Goal: Task Accomplishment & Management: Use online tool/utility

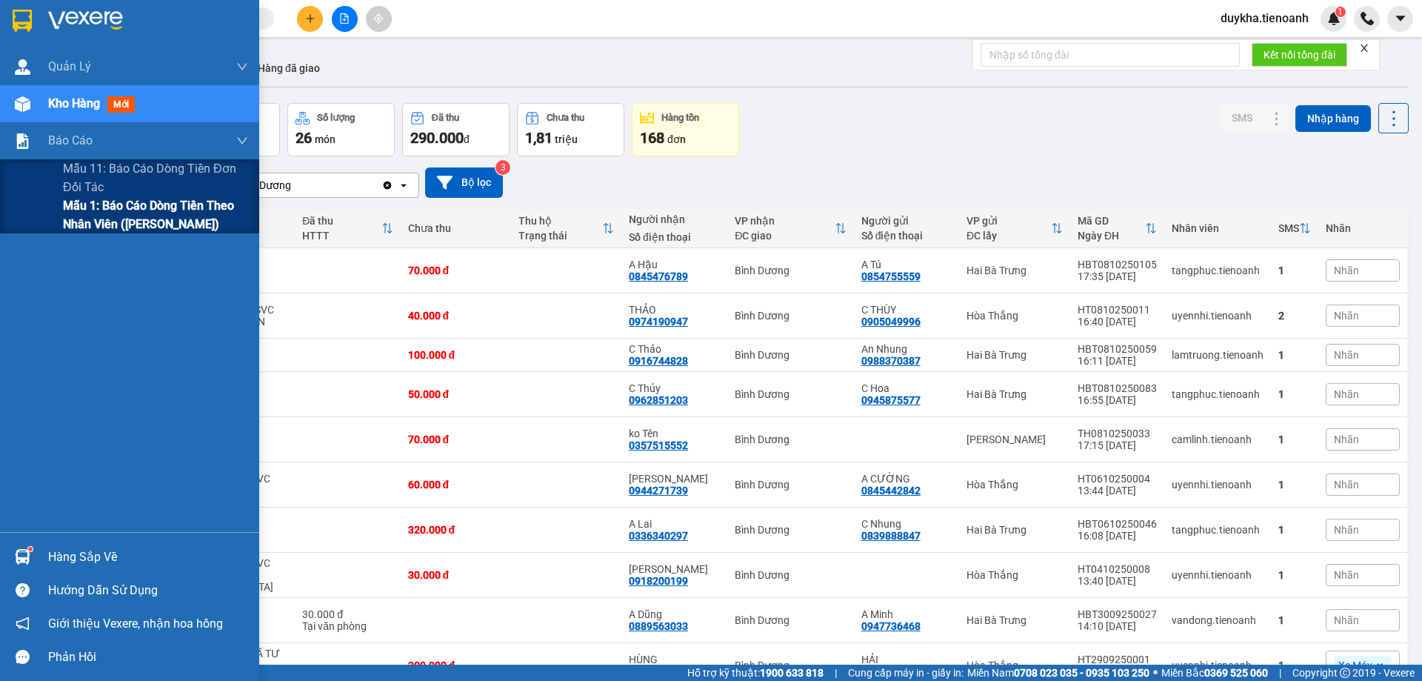
click at [84, 213] on span "Mẫu 1: Báo cáo dòng tiền theo nhân viên ([PERSON_NAME])" at bounding box center [155, 214] width 185 height 37
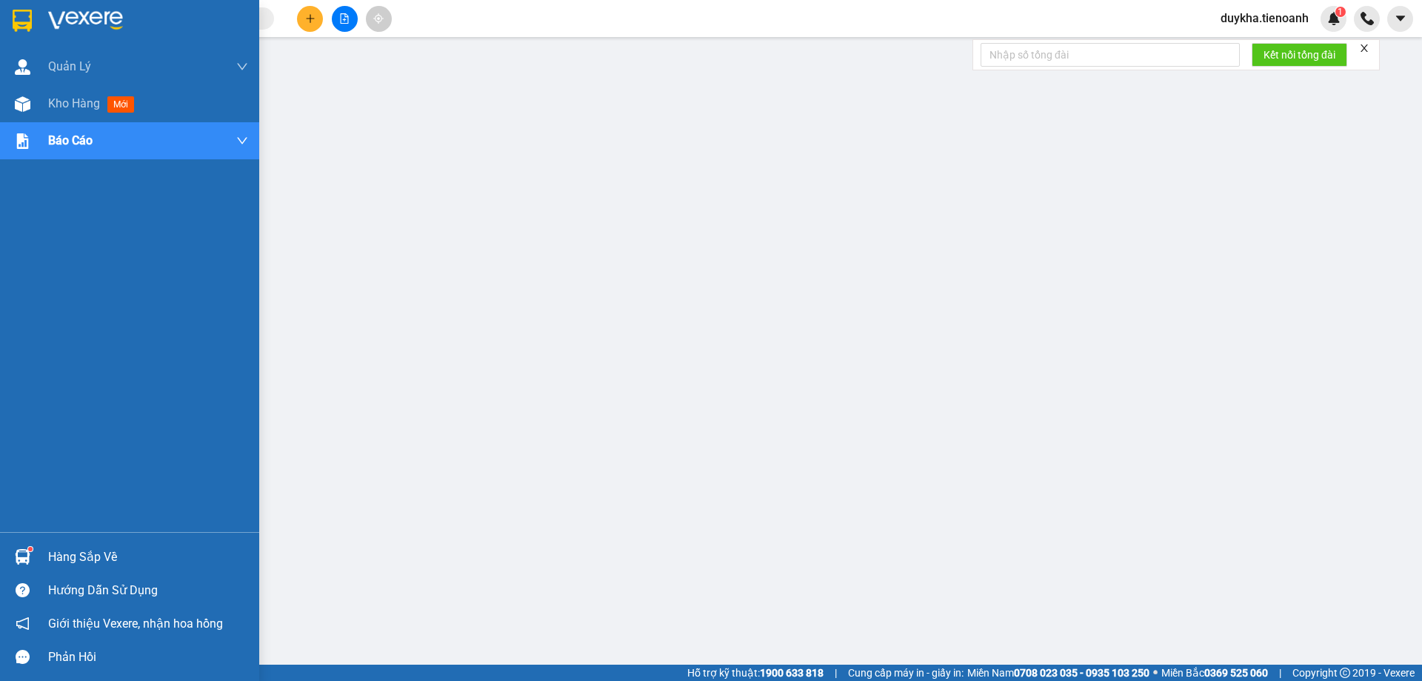
click at [42, 16] on div at bounding box center [129, 24] width 259 height 48
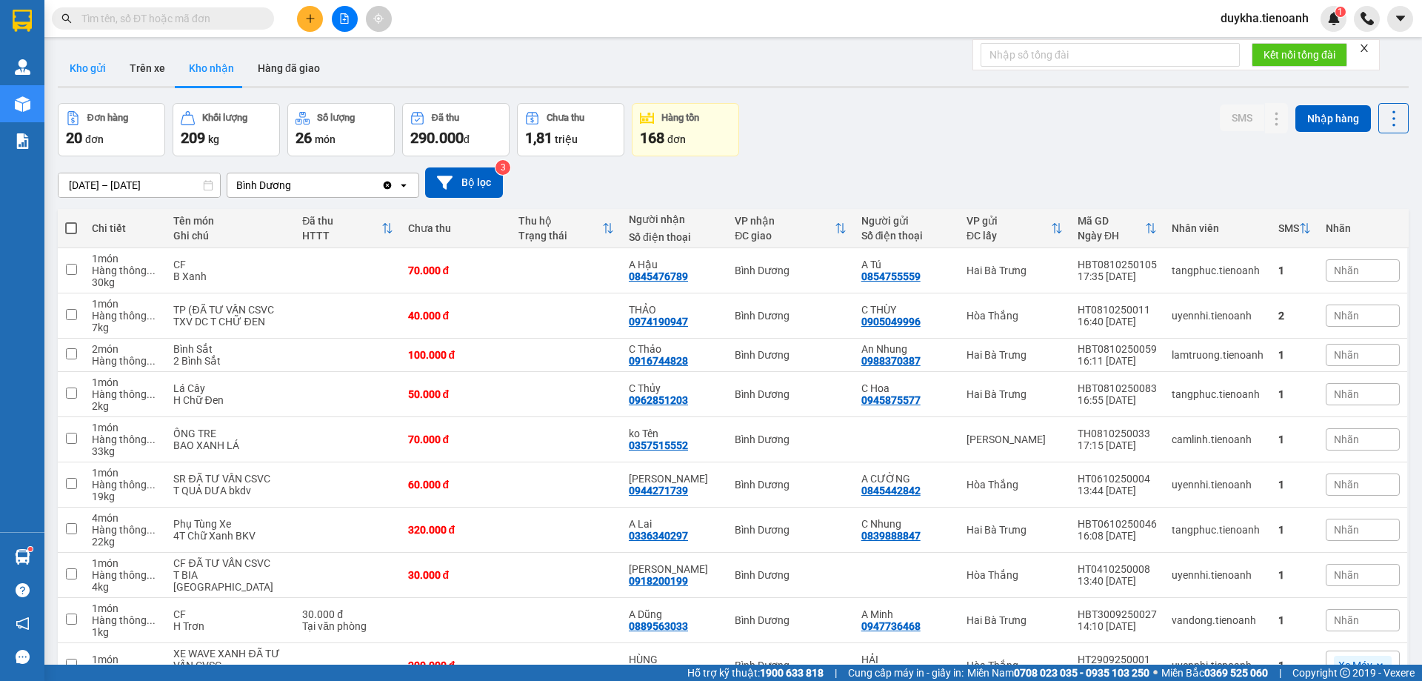
click at [99, 78] on button "Kho gửi" at bounding box center [88, 68] width 60 height 36
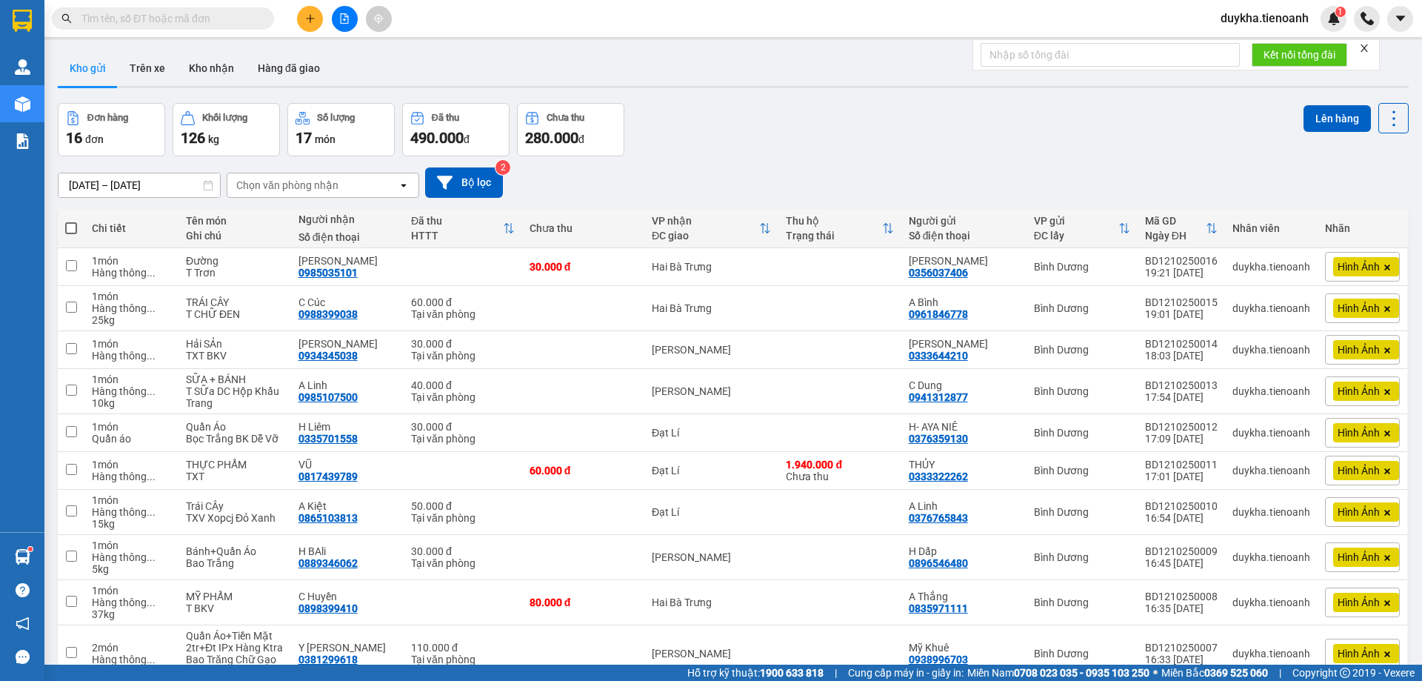
click at [70, 228] on span at bounding box center [71, 228] width 12 height 12
click at [71, 221] on input "checkbox" at bounding box center [71, 221] width 0 height 0
checkbox input "true"
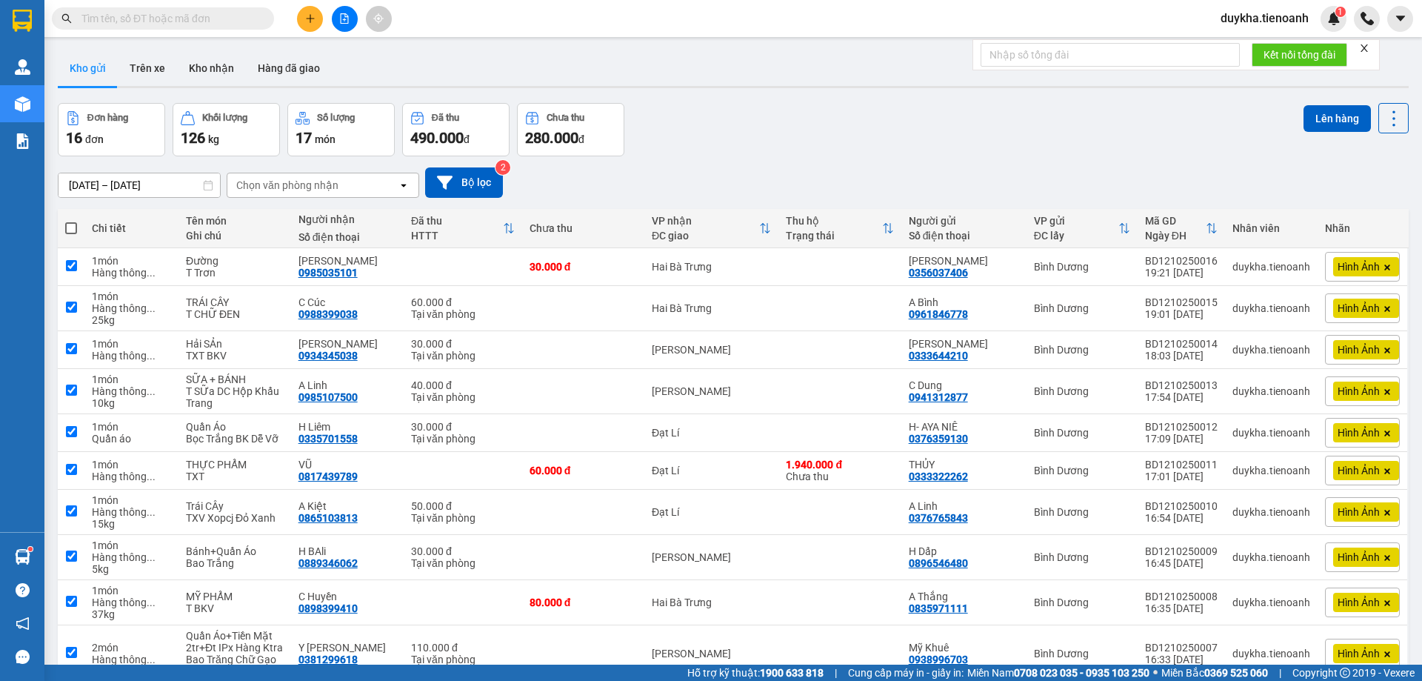
checkbox input "true"
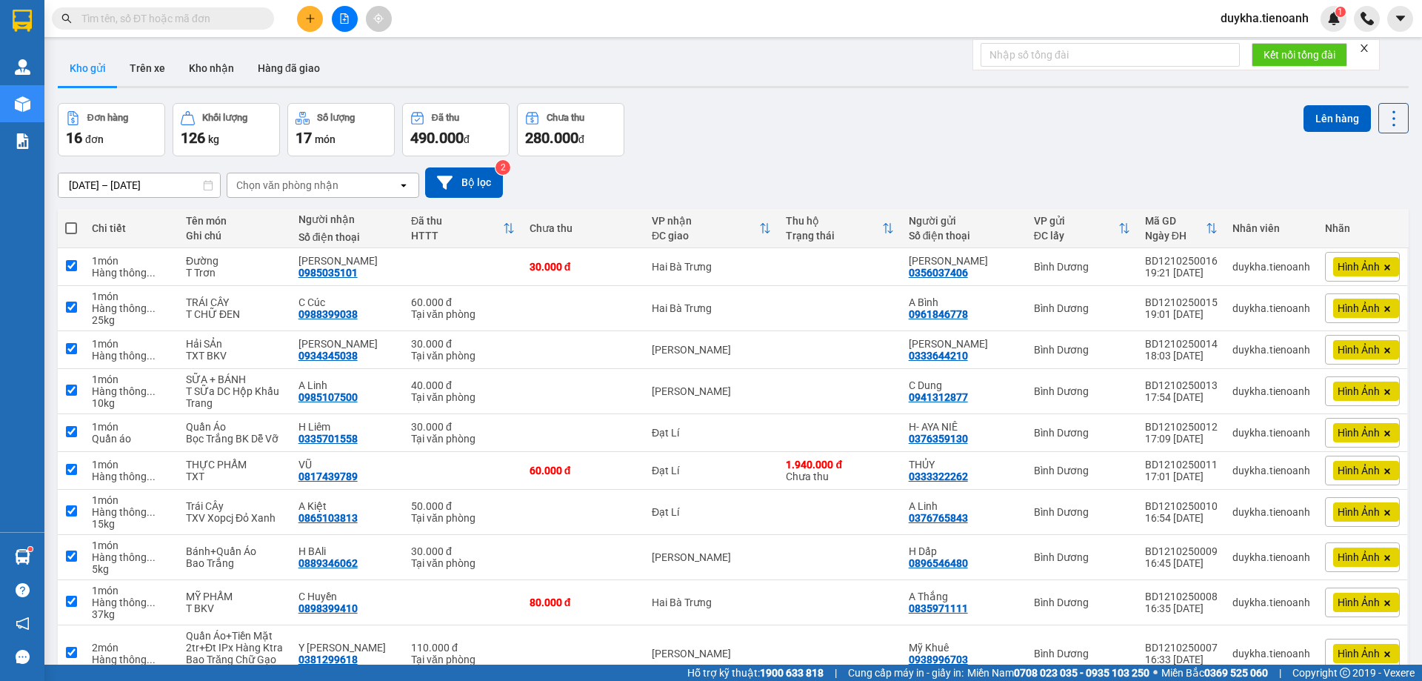
checkbox input "true"
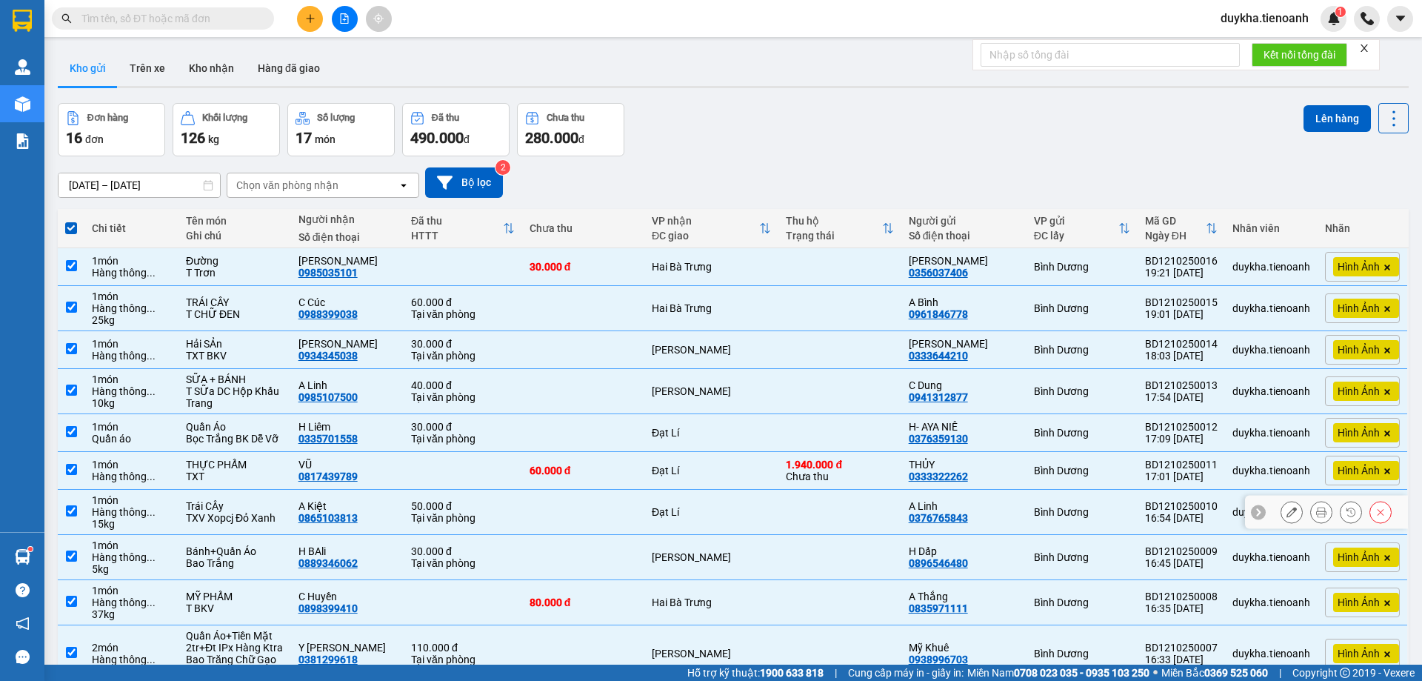
scroll to position [79, 0]
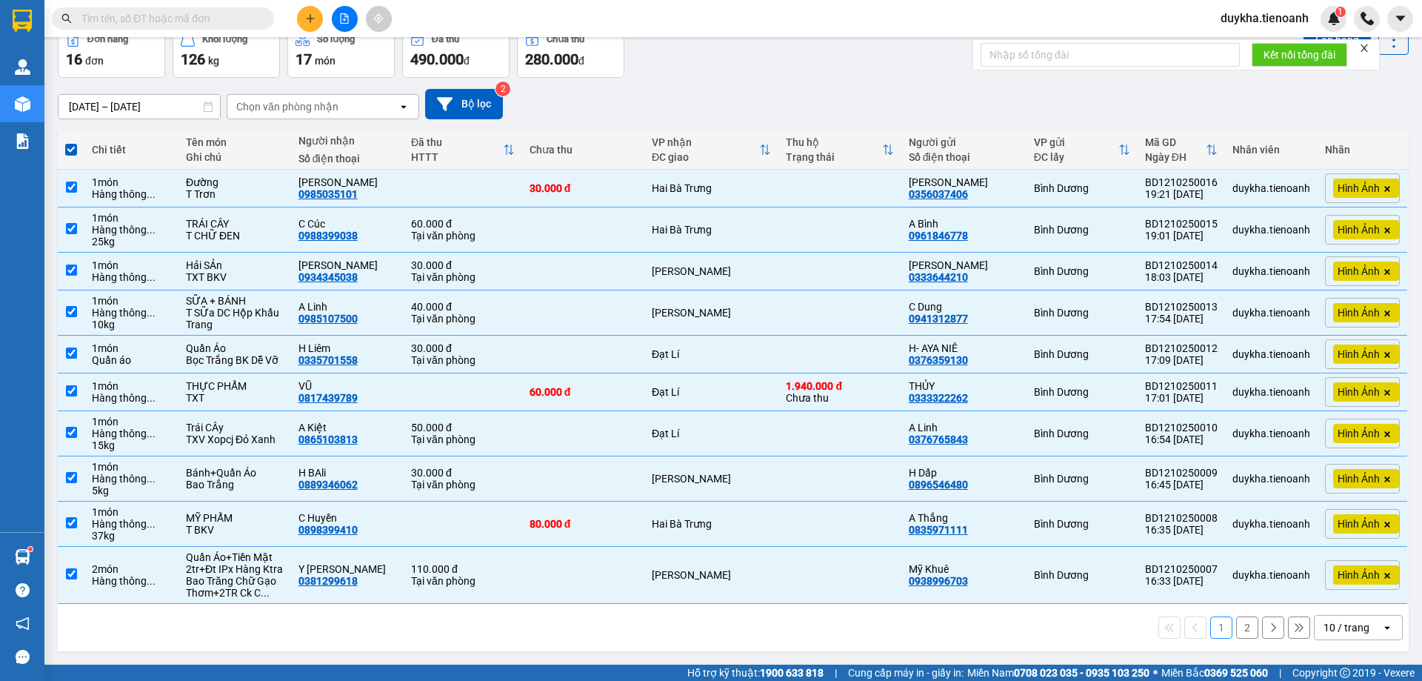
click at [1347, 636] on div "10 / trang" at bounding box center [1348, 628] width 67 height 24
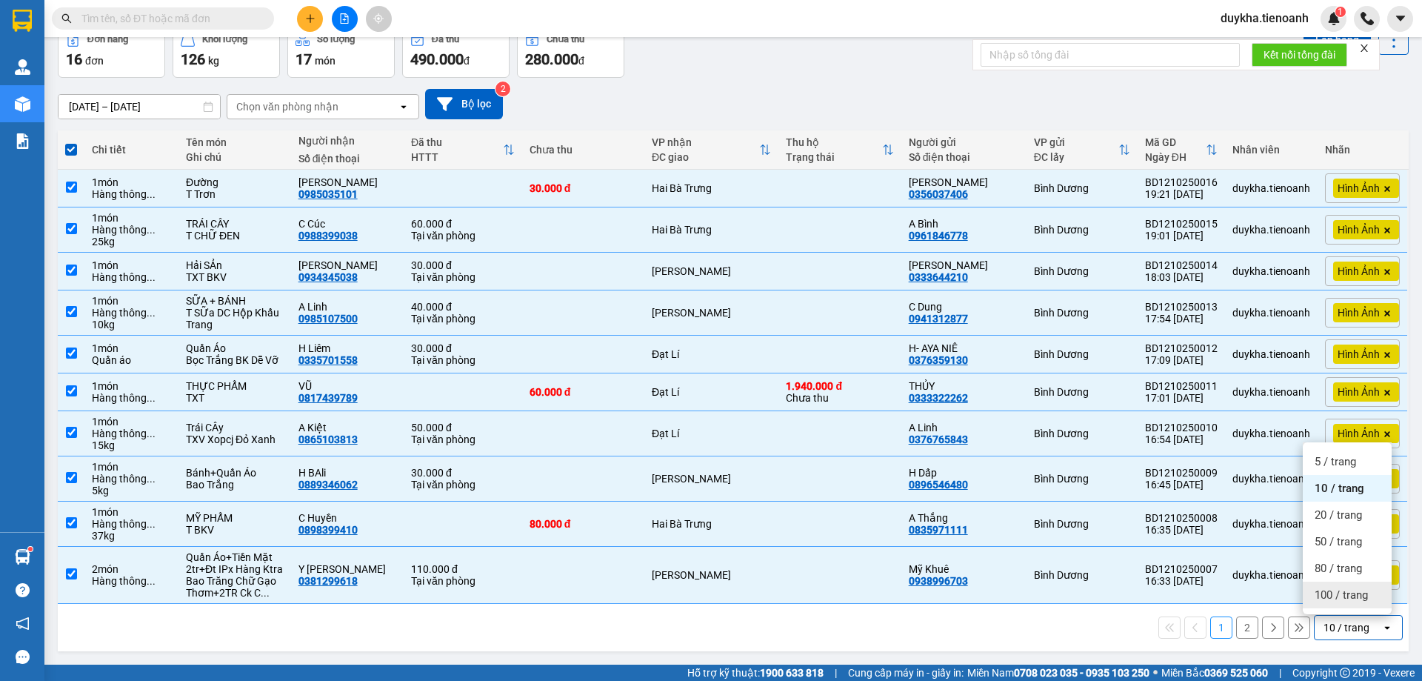
click at [1338, 602] on div "100 / trang" at bounding box center [1347, 594] width 89 height 27
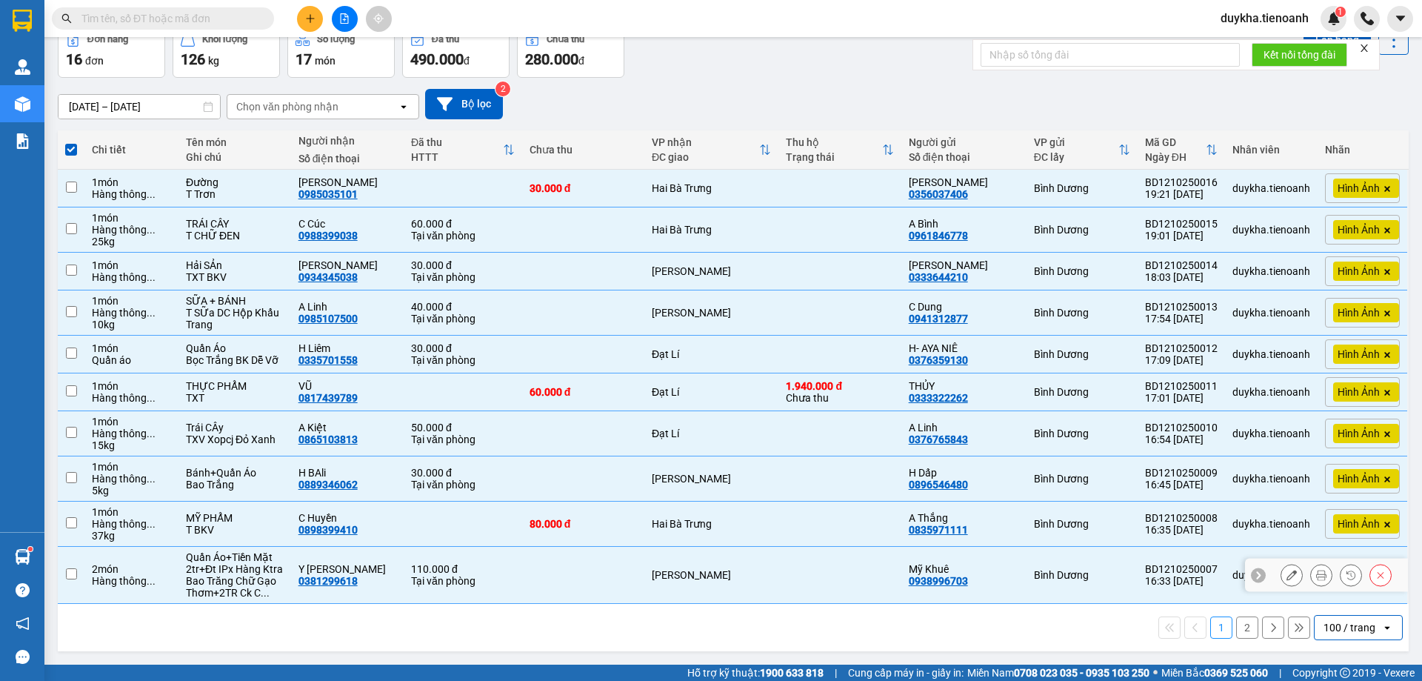
checkbox input "false"
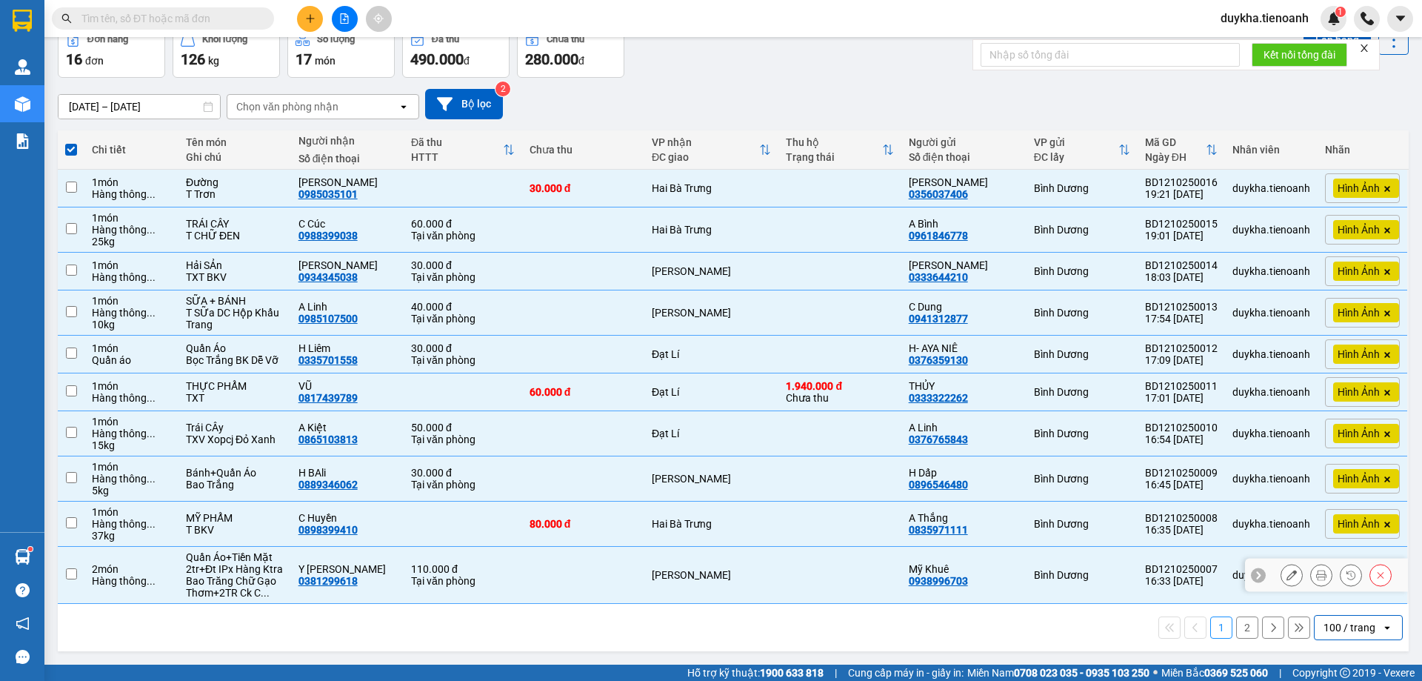
checkbox input "false"
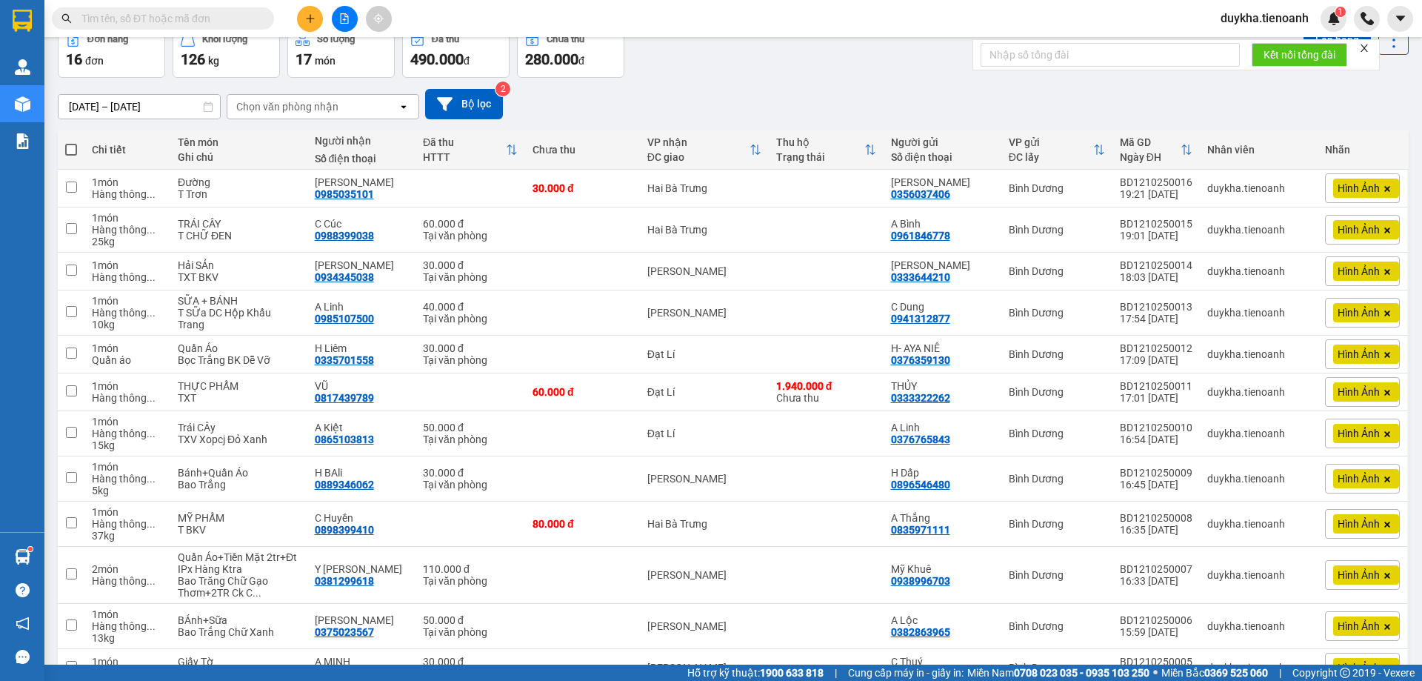
click at [70, 144] on span at bounding box center [71, 150] width 12 height 12
click at [71, 142] on input "checkbox" at bounding box center [71, 142] width 0 height 0
checkbox input "true"
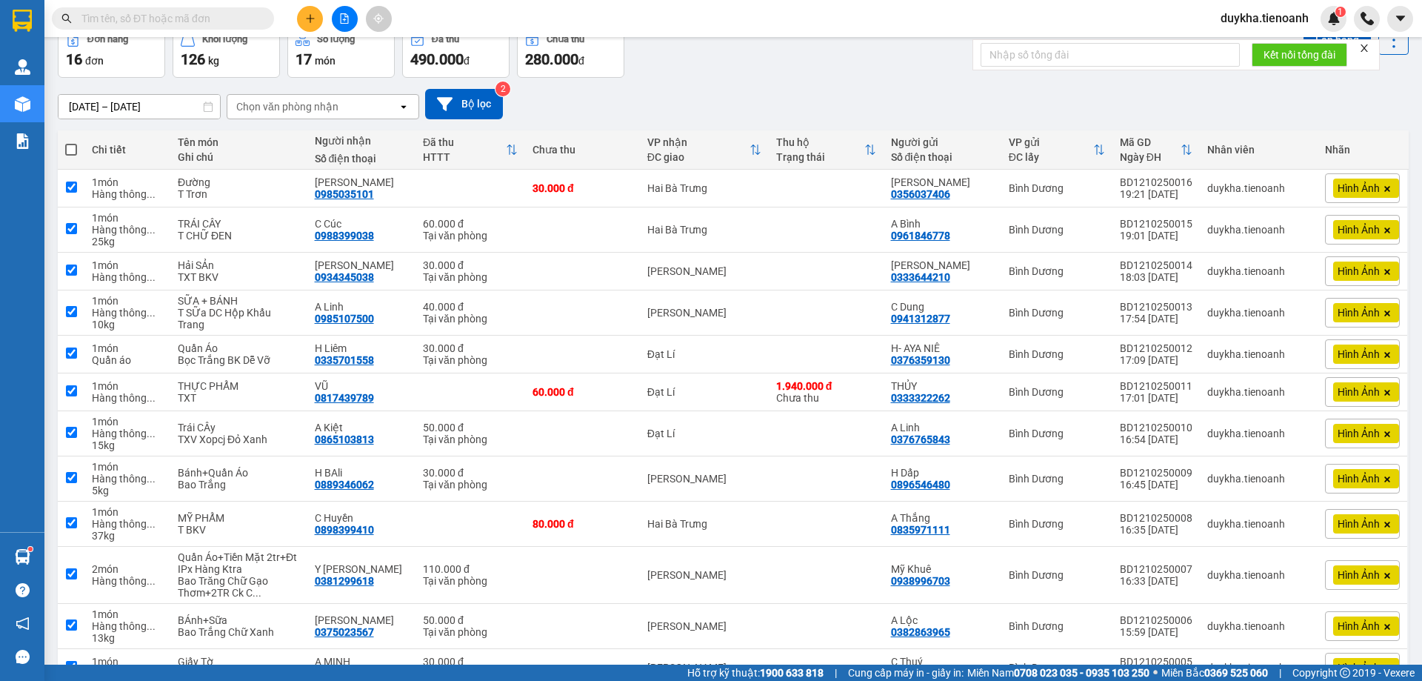
checkbox input "true"
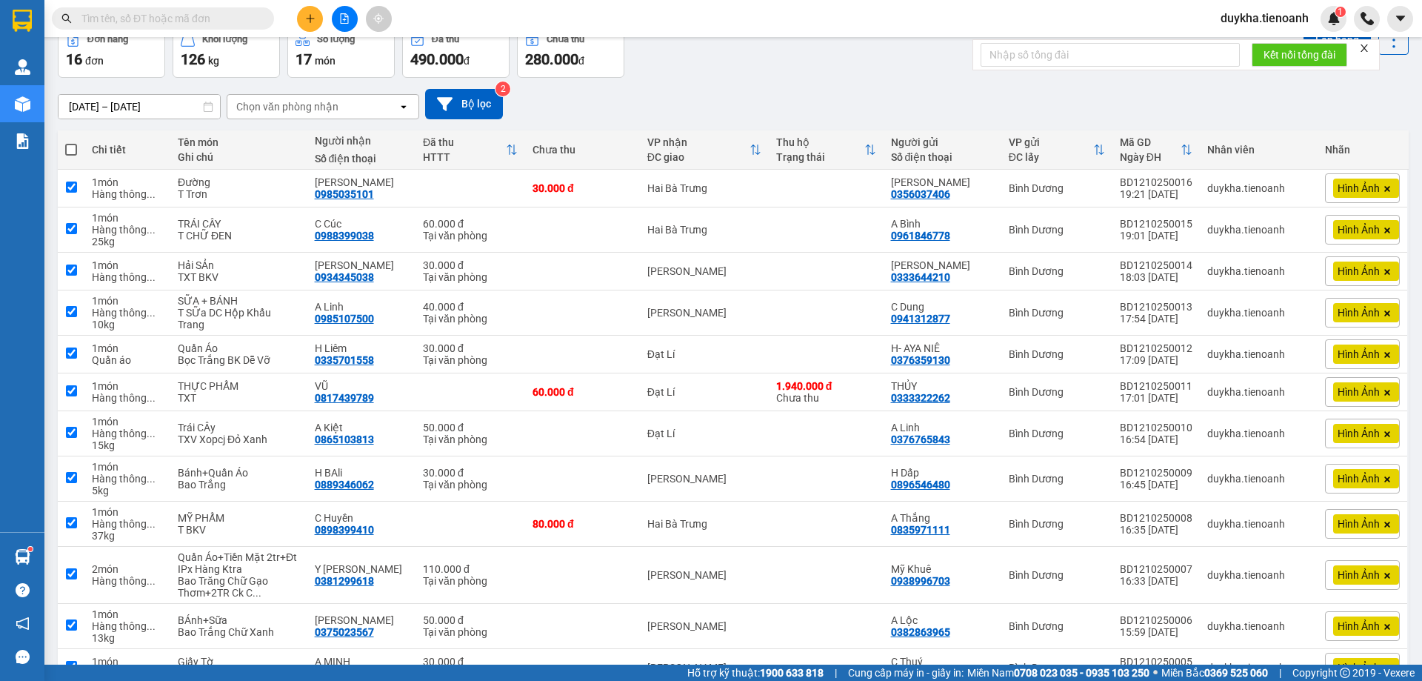
checkbox input "true"
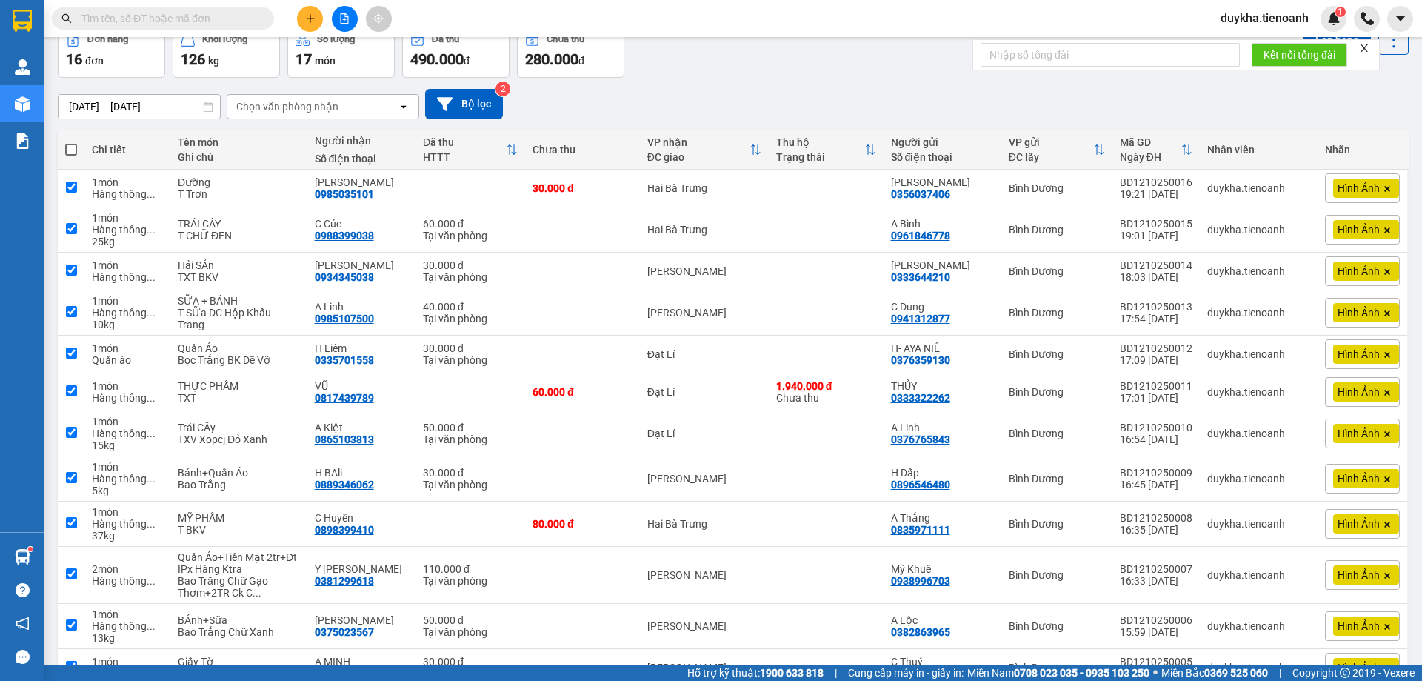
checkbox input "true"
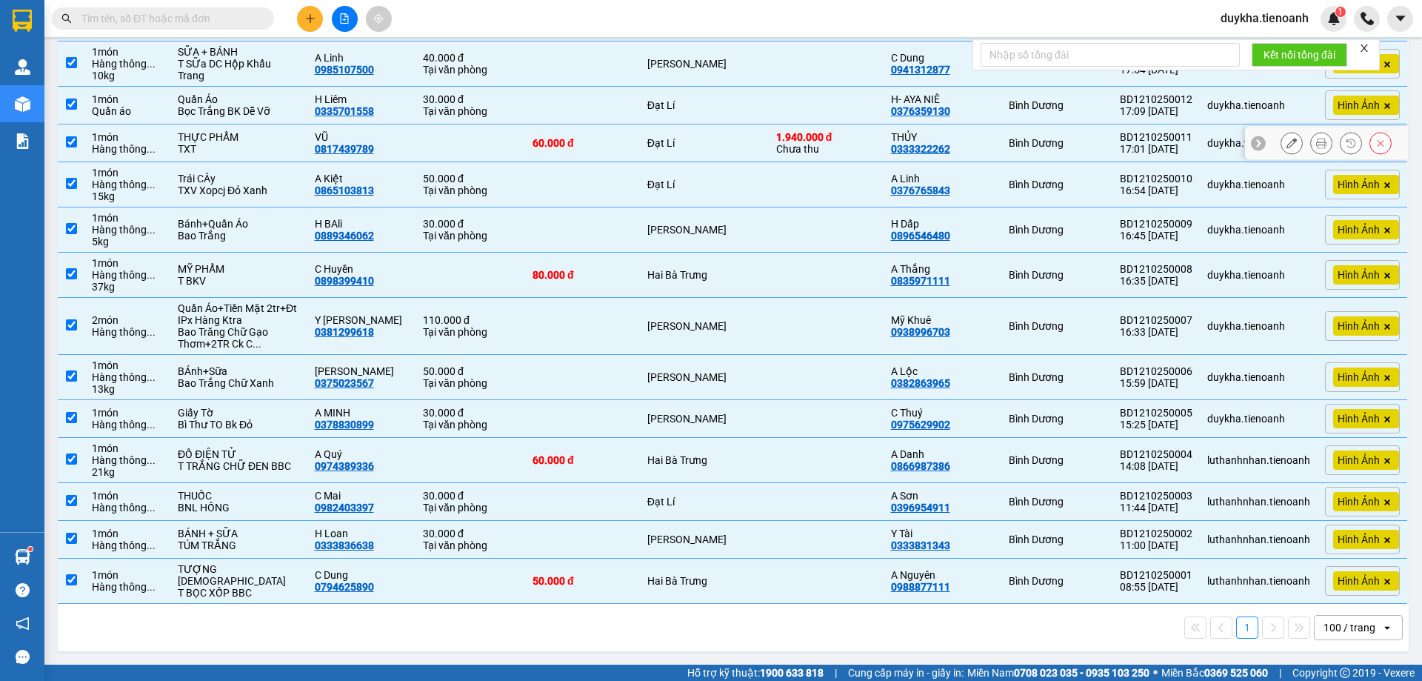
scroll to position [0, 0]
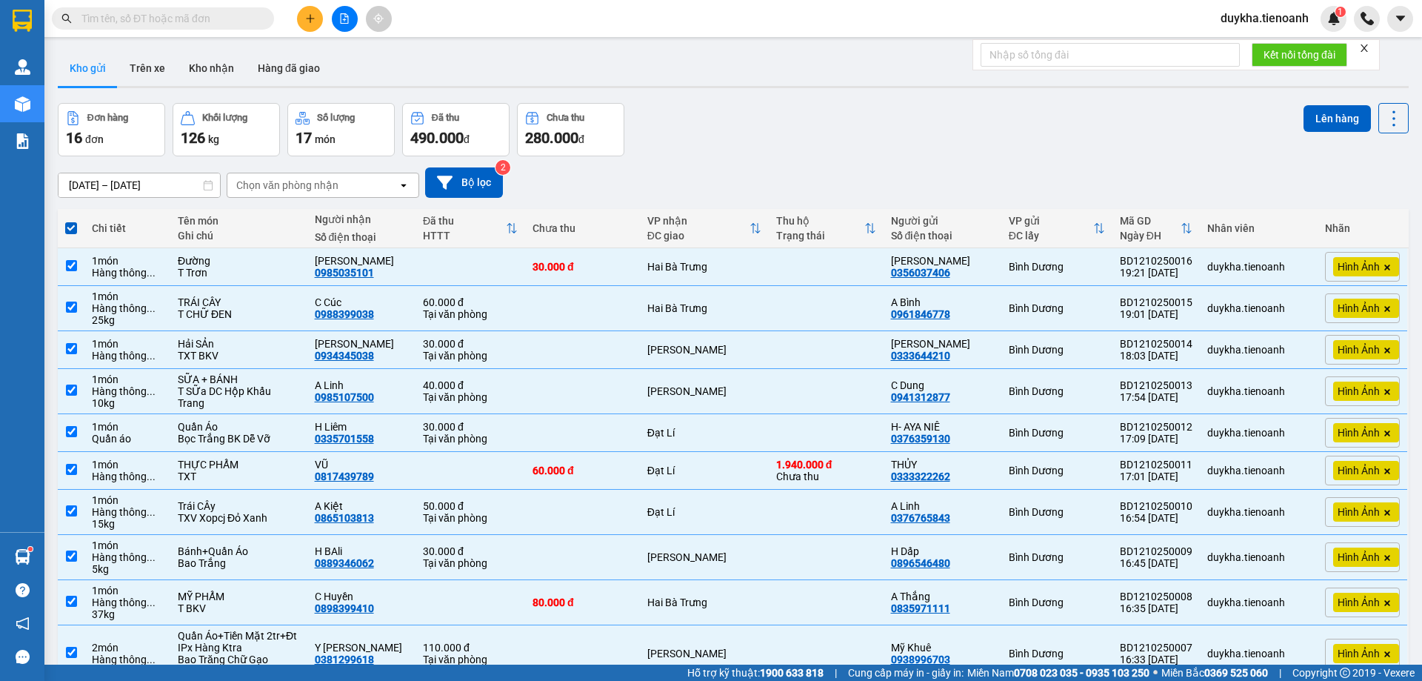
click at [1319, 133] on div "Lên hàng" at bounding box center [1356, 118] width 105 height 30
click at [1320, 128] on button "Lên hàng" at bounding box center [1337, 118] width 67 height 27
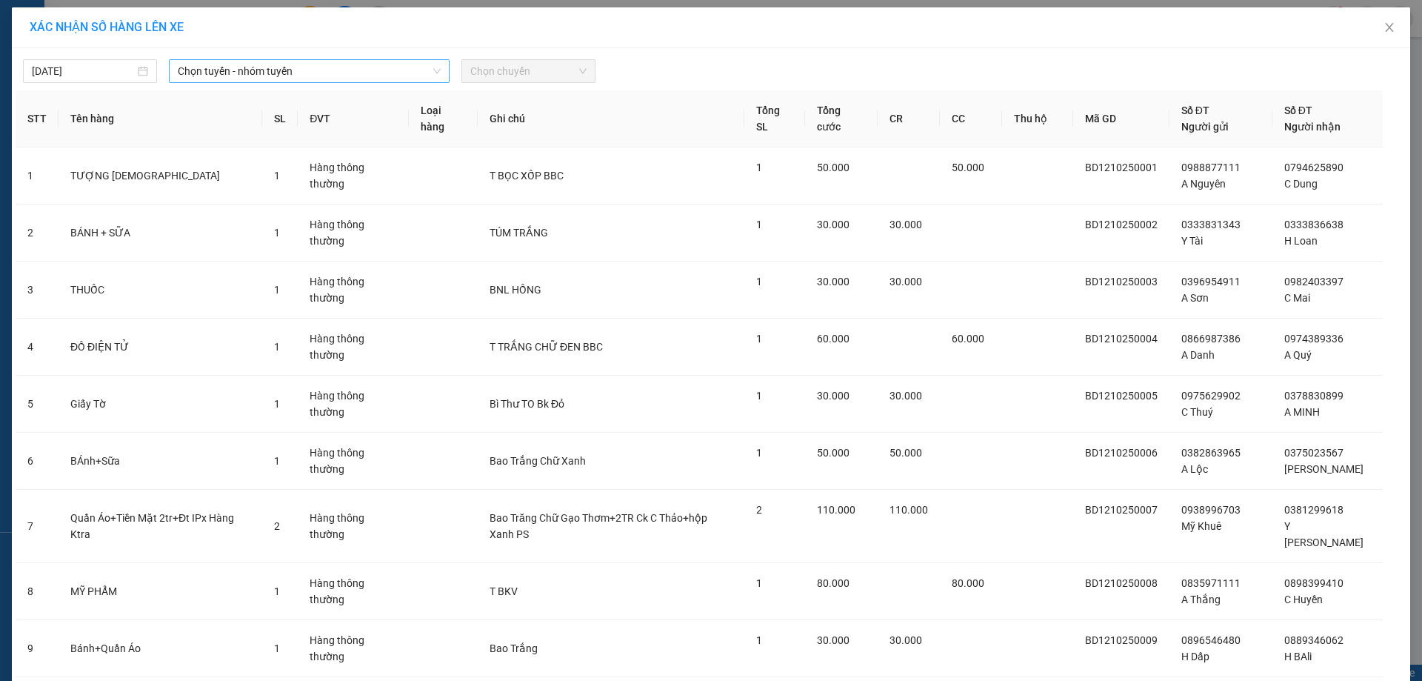
click at [272, 79] on span "Chọn tuyến - nhóm tuyến" at bounding box center [309, 71] width 263 height 22
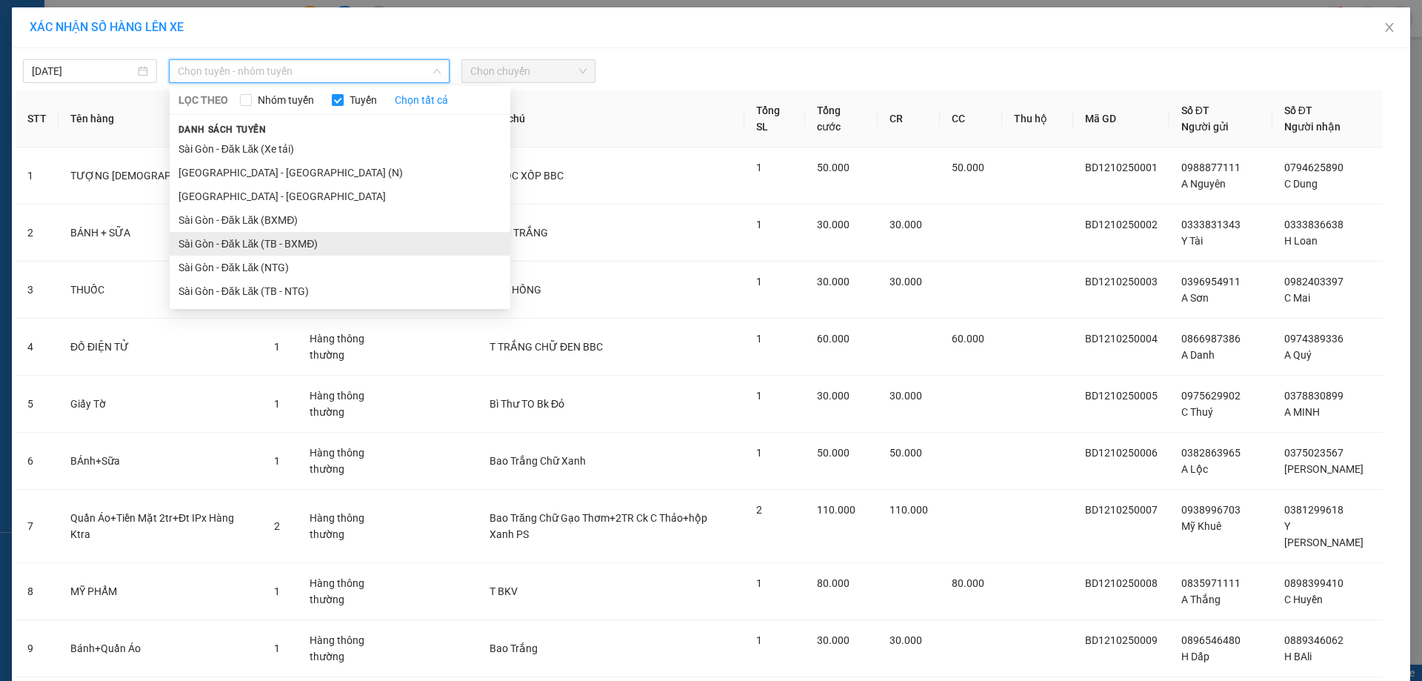
drag, startPoint x: 297, startPoint y: 247, endPoint x: 305, endPoint y: 243, distance: 8.9
click at [298, 247] on li "Sài Gòn - Đăk Lăk (TB - BXMĐ)" at bounding box center [340, 244] width 341 height 24
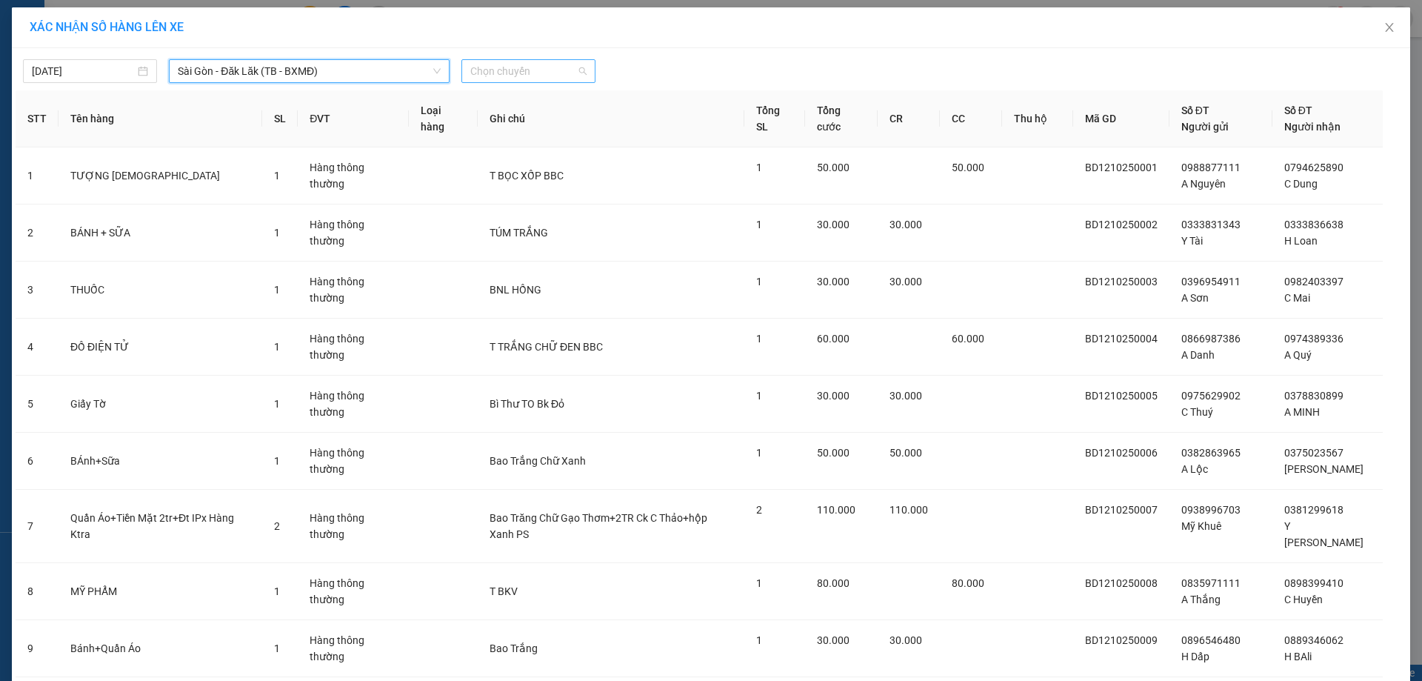
click at [507, 74] on span "Chọn chuyến" at bounding box center [528, 71] width 116 height 22
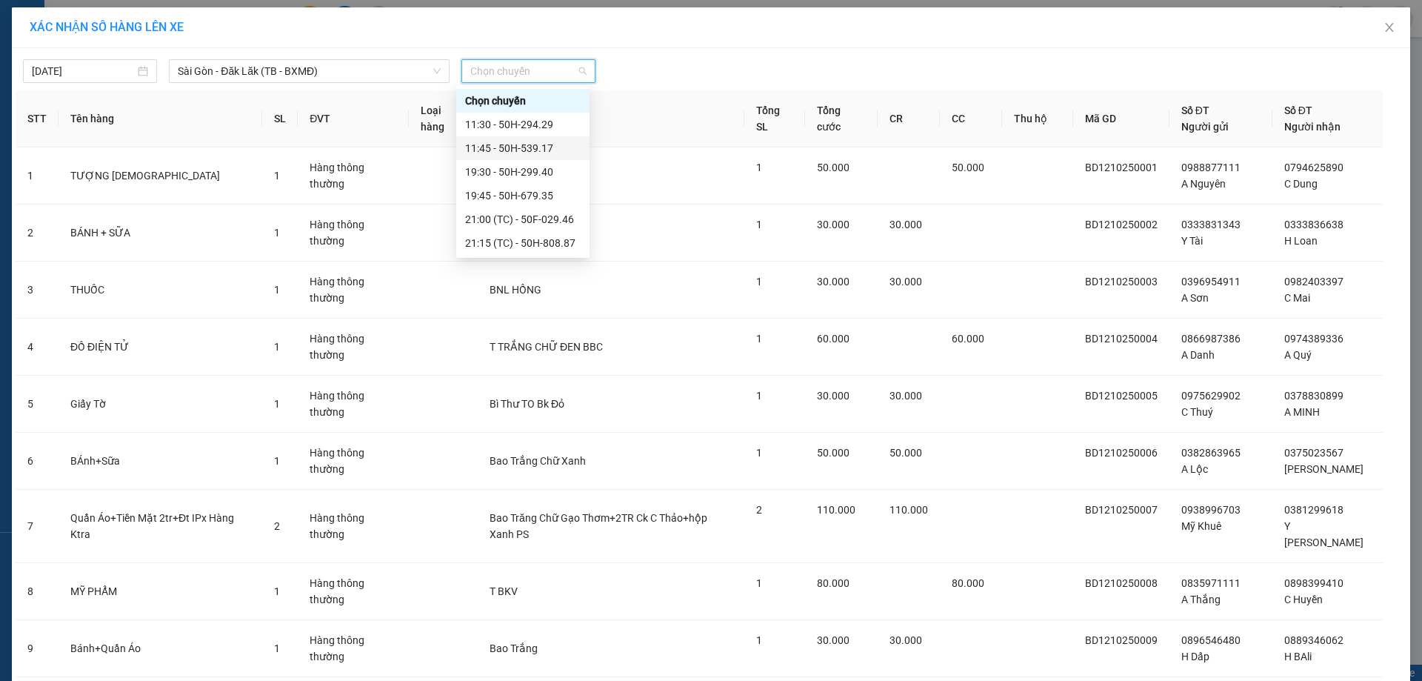
drag, startPoint x: 751, startPoint y: 36, endPoint x: 819, endPoint y: 33, distance: 68.2
click at [756, 36] on div "XÁC NHẬN SỐ HÀNG LÊN XE" at bounding box center [711, 27] width 1398 height 41
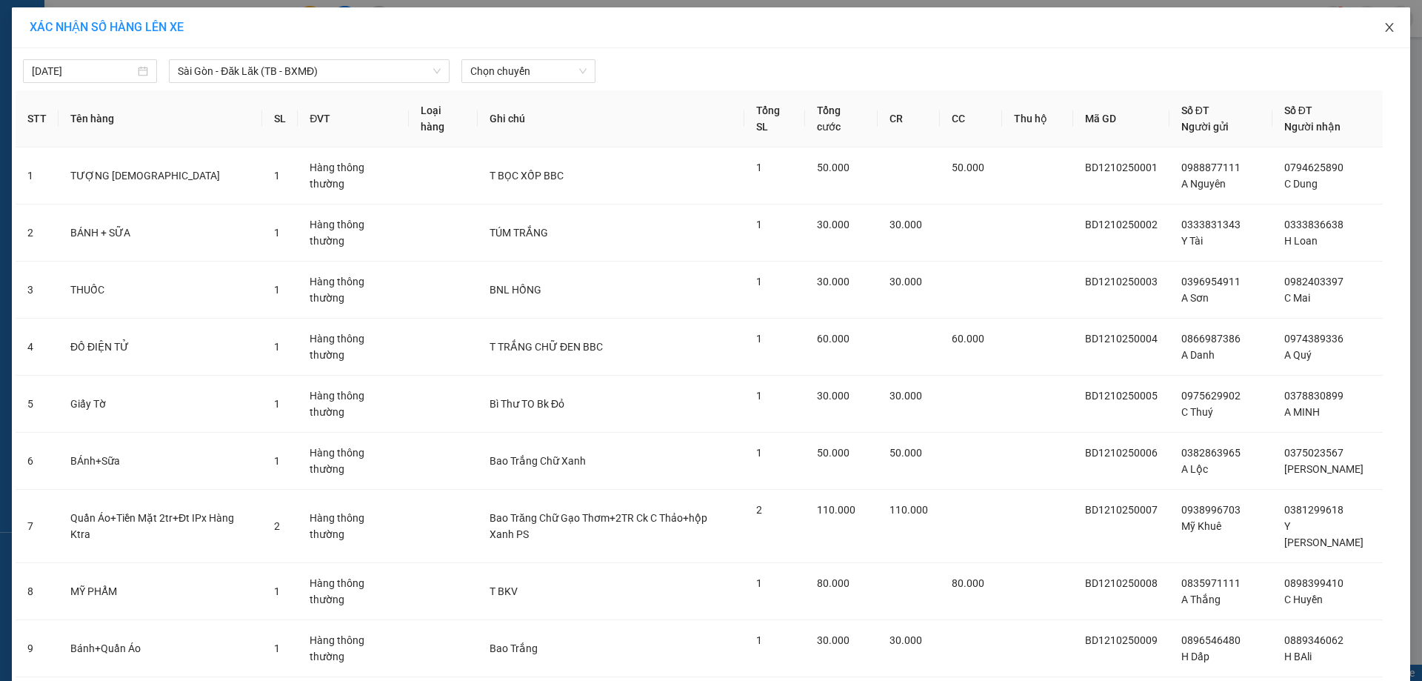
click at [1385, 27] on icon "close" at bounding box center [1389, 27] width 8 height 9
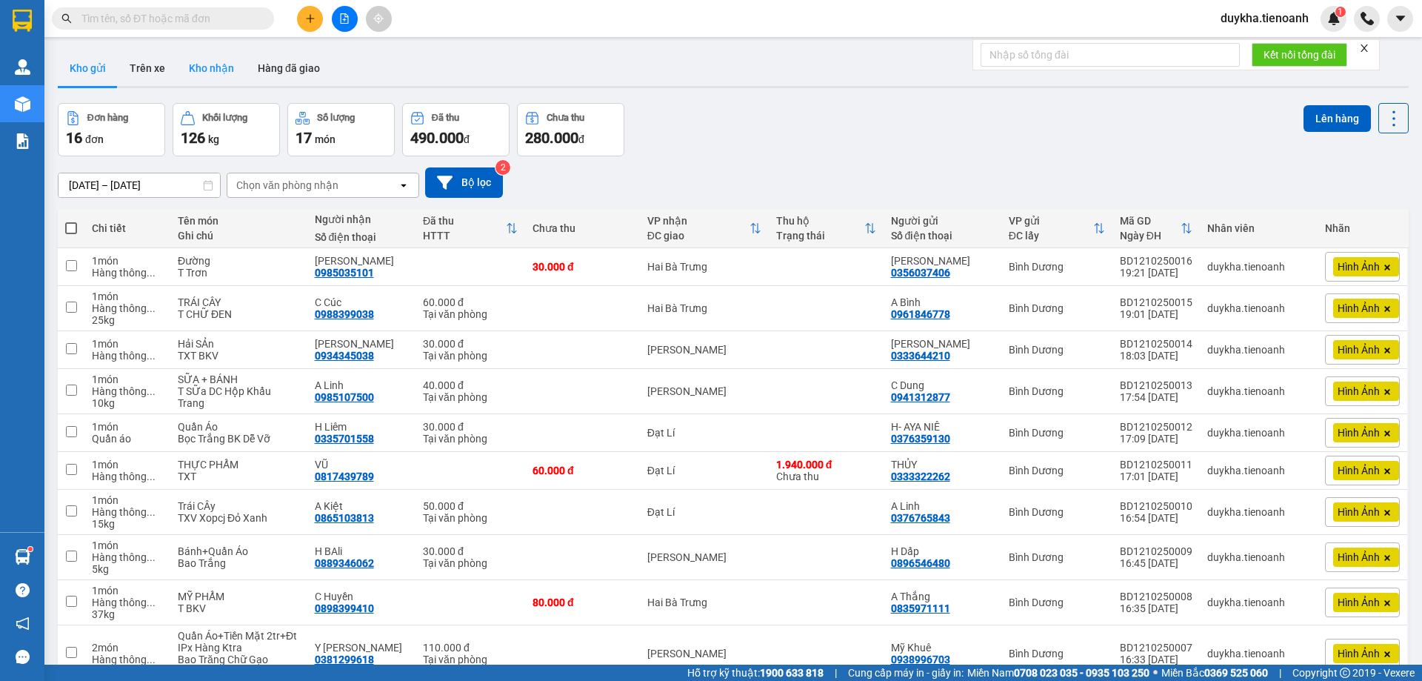
click at [192, 57] on button "Kho nhận" at bounding box center [211, 68] width 69 height 36
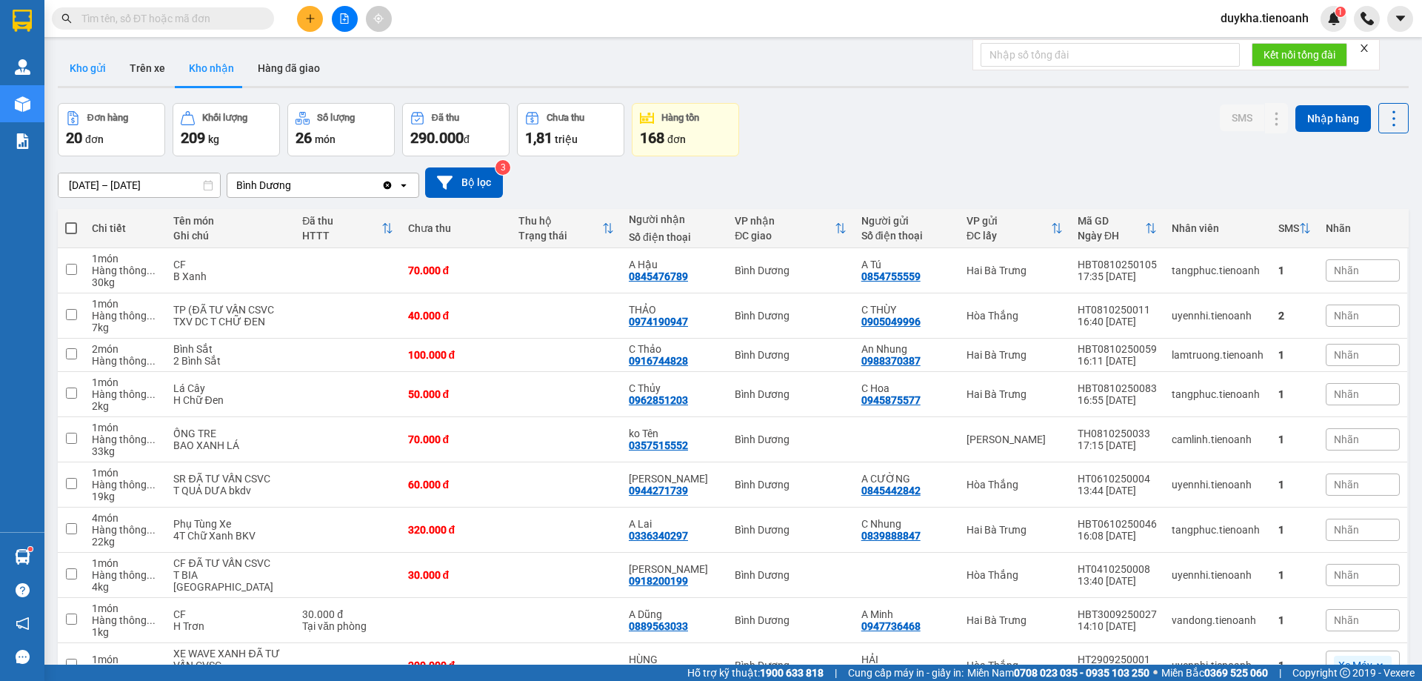
click at [82, 71] on button "Kho gửi" at bounding box center [88, 68] width 60 height 36
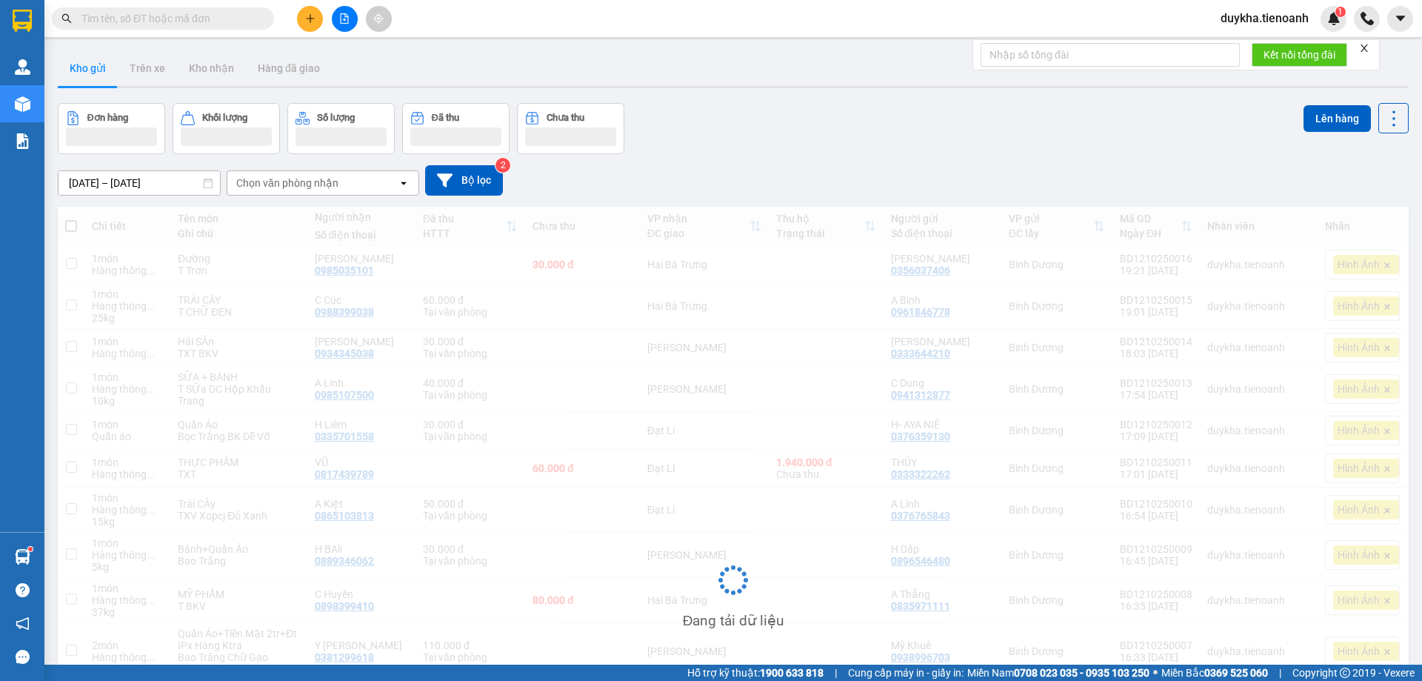
click at [781, 127] on div "Đơn hàng Khối lượng Số lượng Đã thu Chưa thu Lên hàng" at bounding box center [733, 128] width 1351 height 51
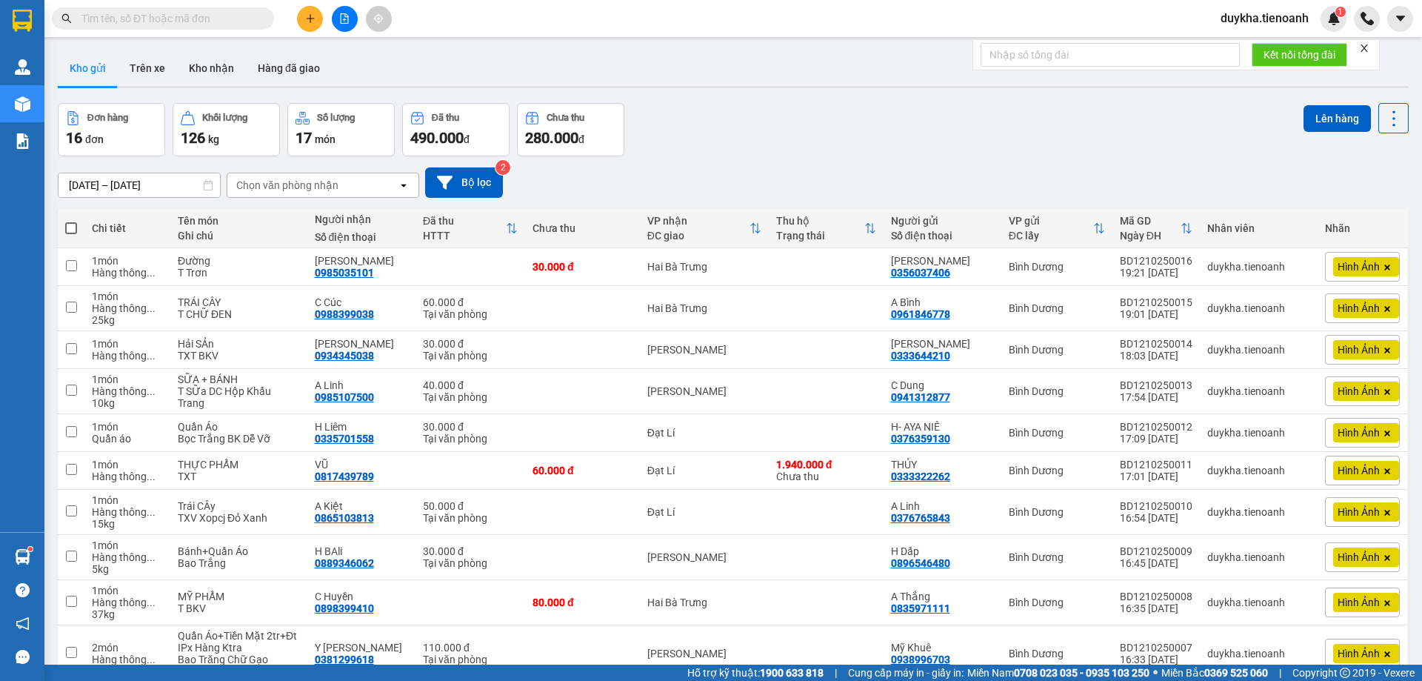
click at [75, 232] on span at bounding box center [71, 228] width 12 height 12
click at [71, 221] on input "checkbox" at bounding box center [71, 221] width 0 height 0
checkbox input "true"
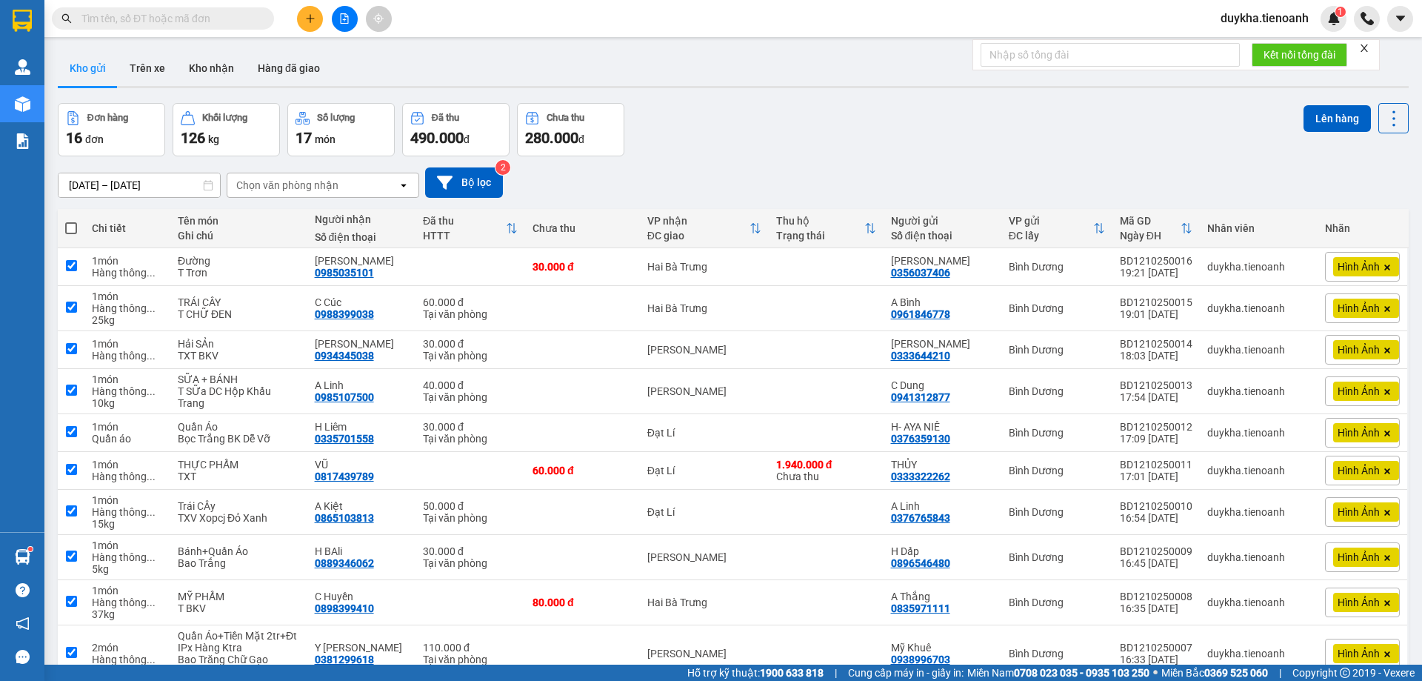
checkbox input "true"
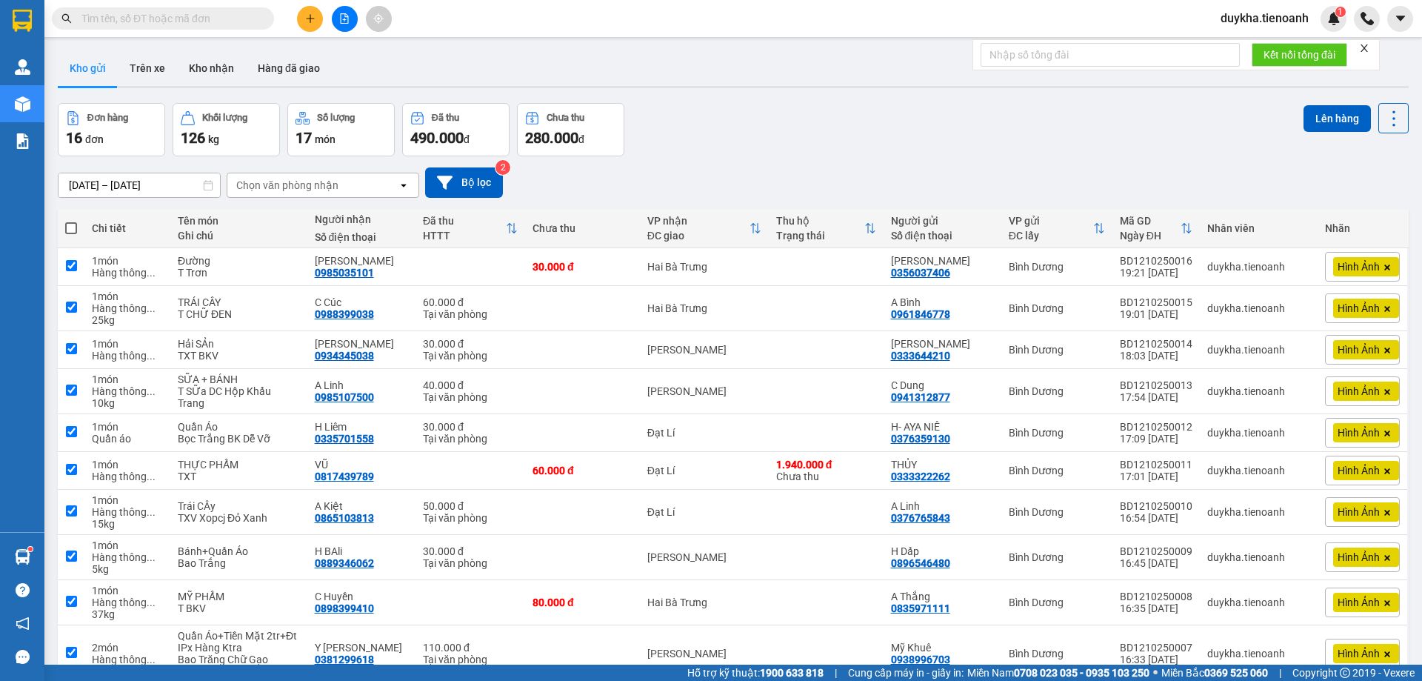
checkbox input "true"
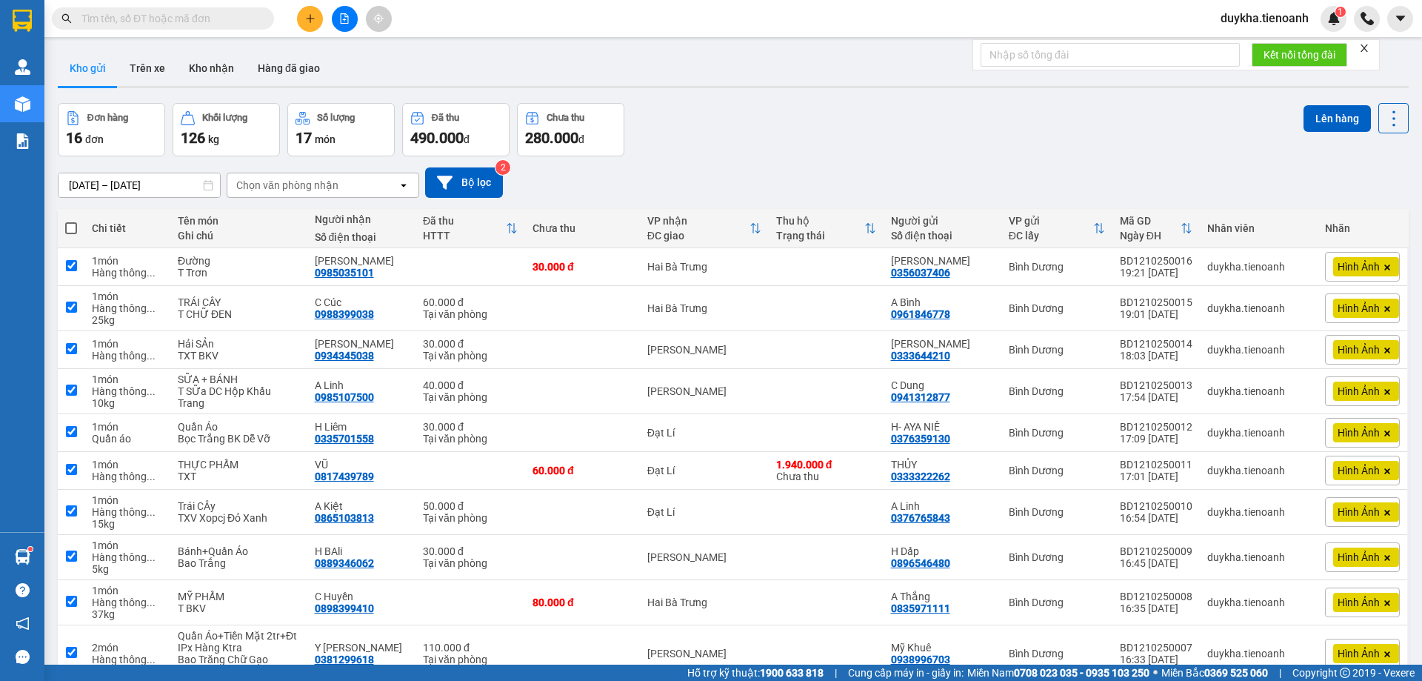
checkbox input "true"
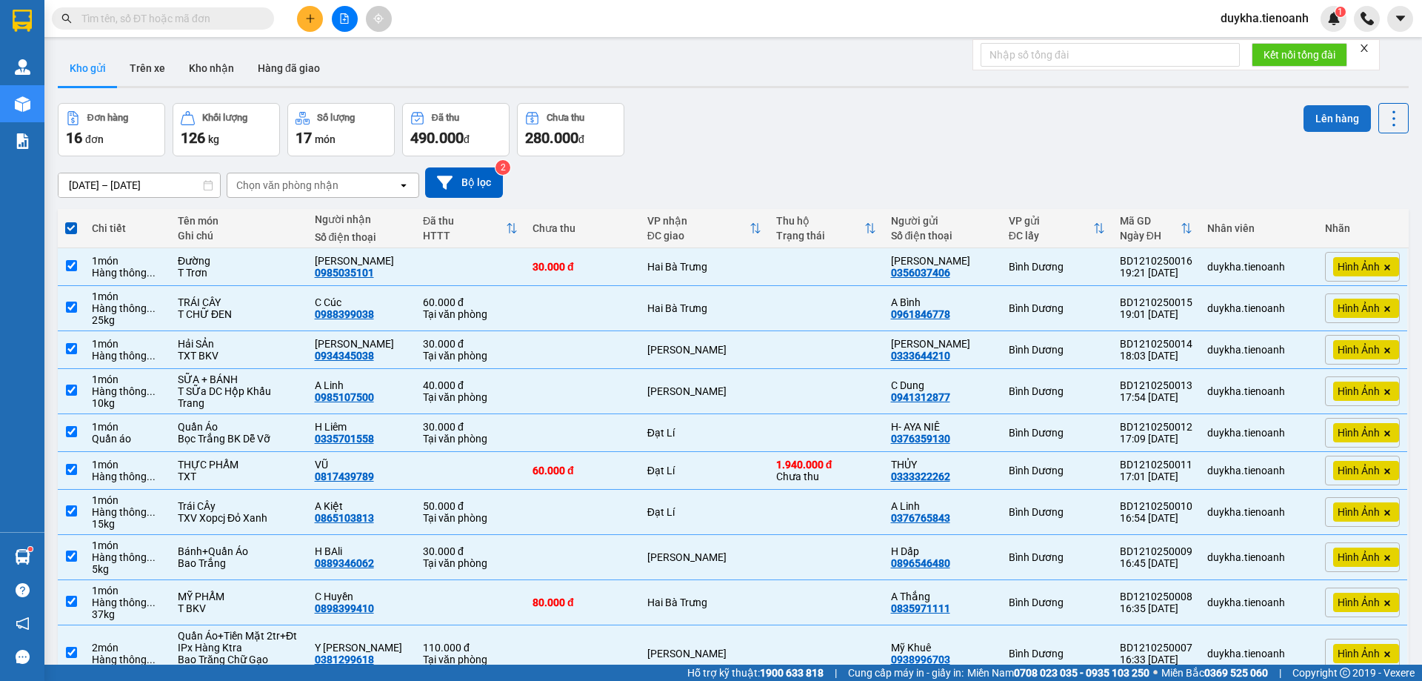
click at [1310, 111] on button "Lên hàng" at bounding box center [1337, 118] width 67 height 27
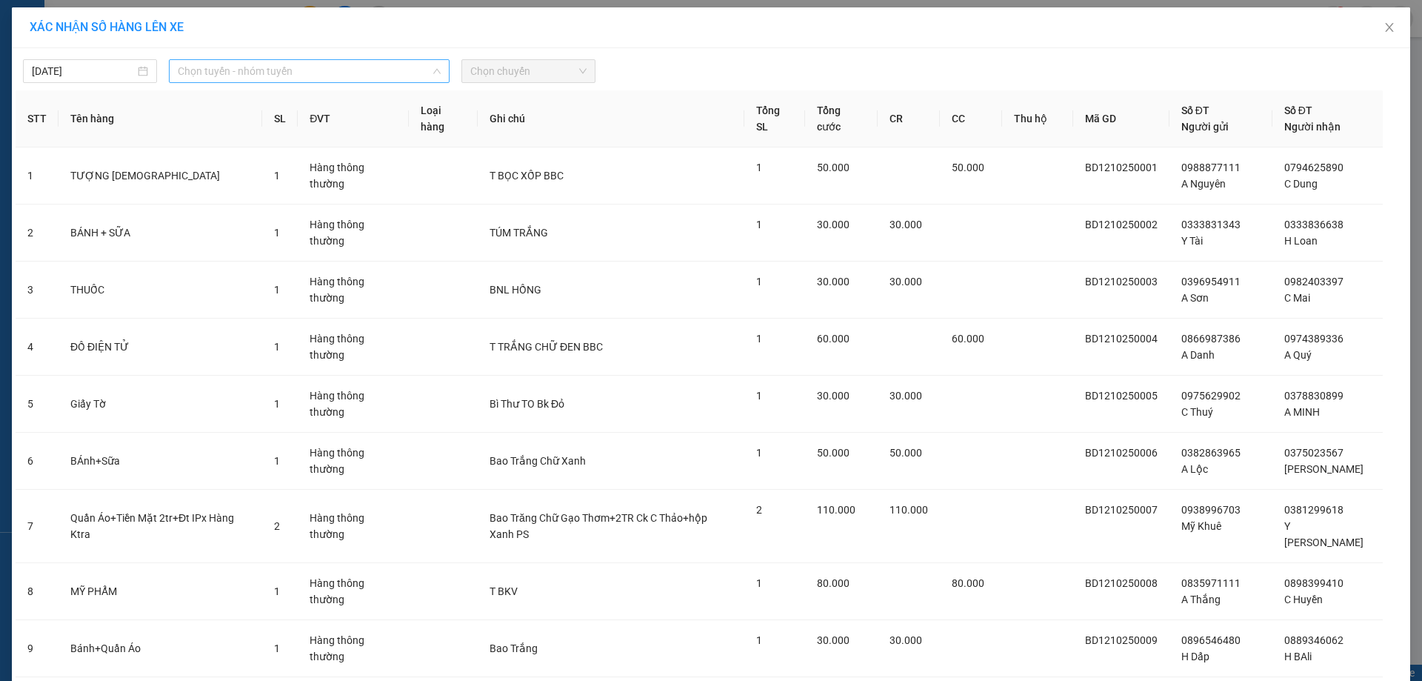
drag, startPoint x: 284, startPoint y: 81, endPoint x: 300, endPoint y: 162, distance: 82.9
click at [284, 80] on span "Chọn tuyến - nhóm tuyến" at bounding box center [309, 71] width 263 height 22
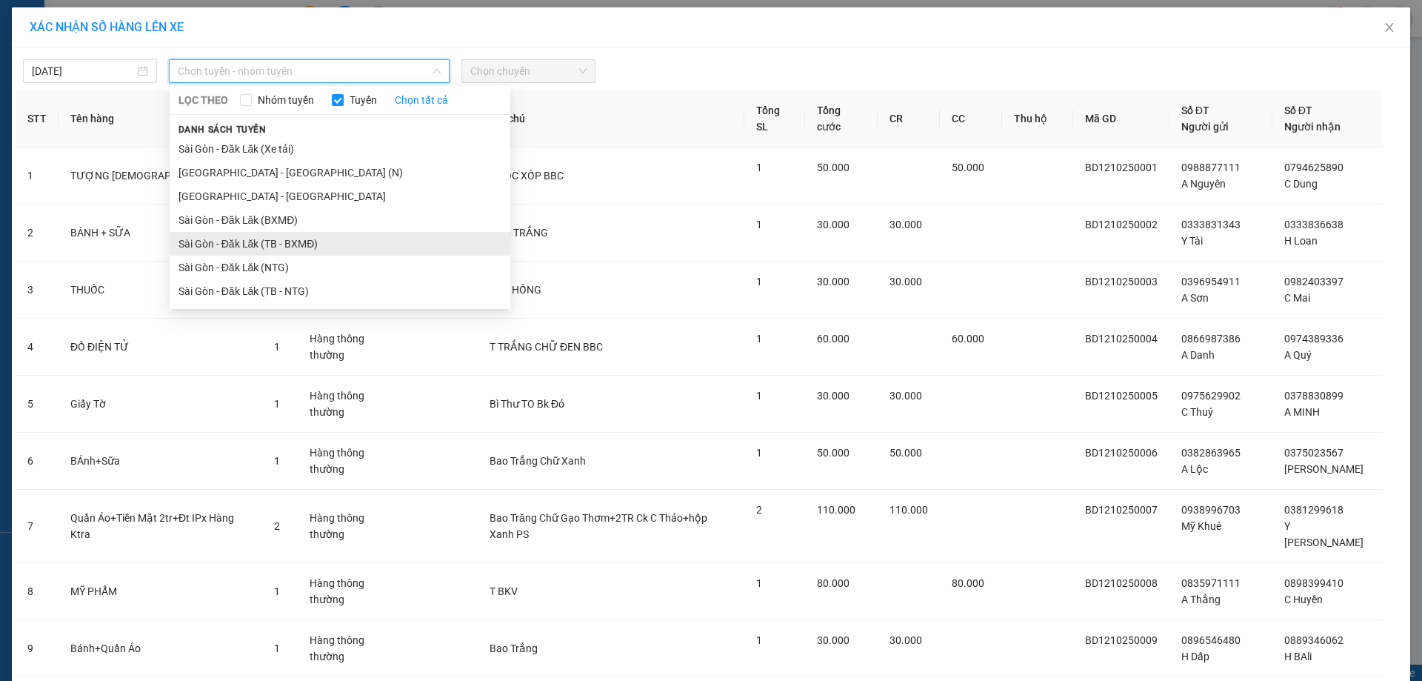
click at [288, 236] on li "Sài Gòn - Đăk Lăk (TB - BXMĐ)" at bounding box center [340, 244] width 341 height 24
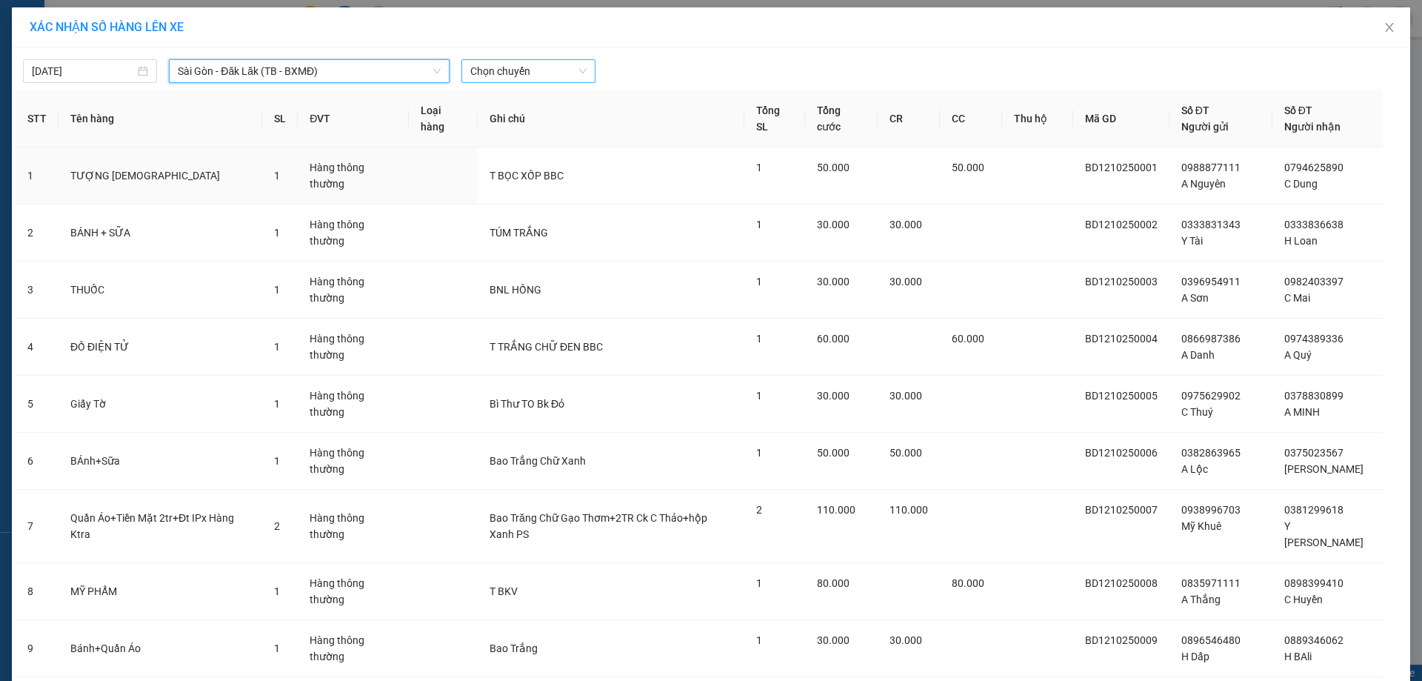
click at [496, 78] on span "Chọn chuyến" at bounding box center [528, 71] width 116 height 22
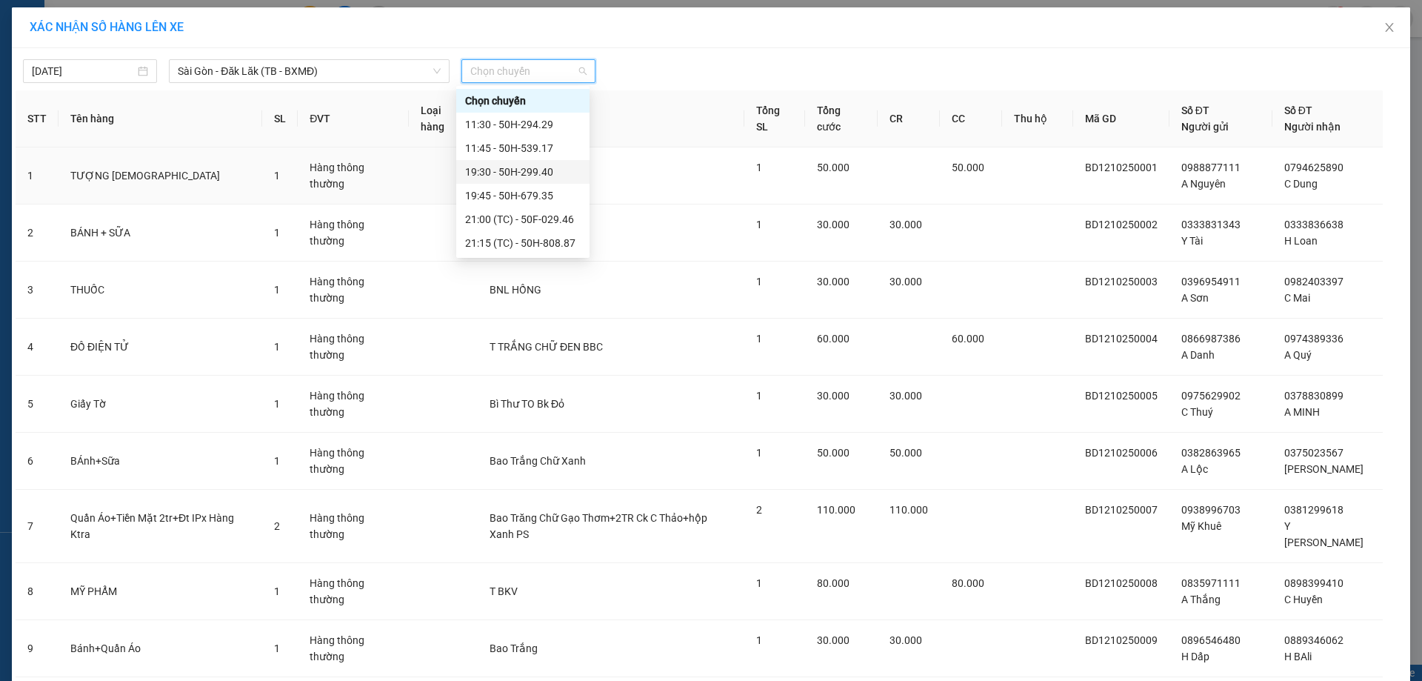
click at [525, 172] on div "19:30 - 50H-299.40" at bounding box center [523, 172] width 116 height 16
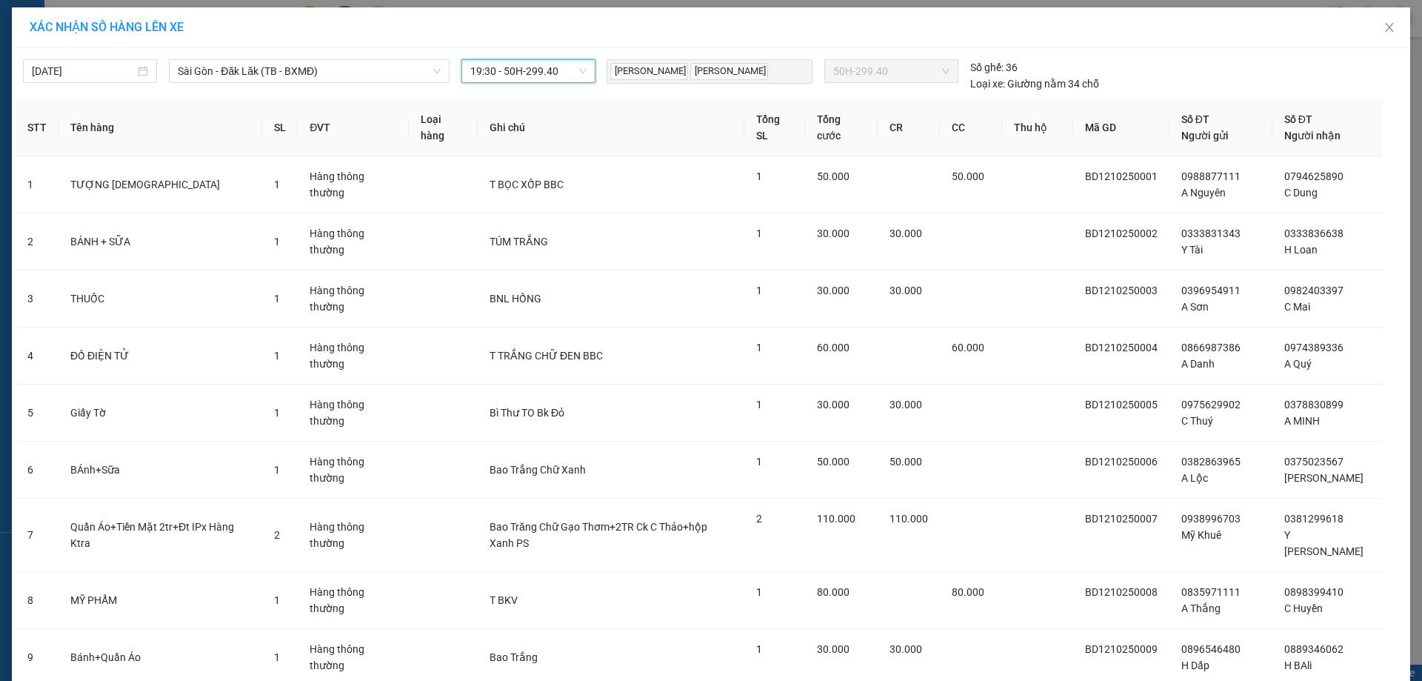
scroll to position [496, 0]
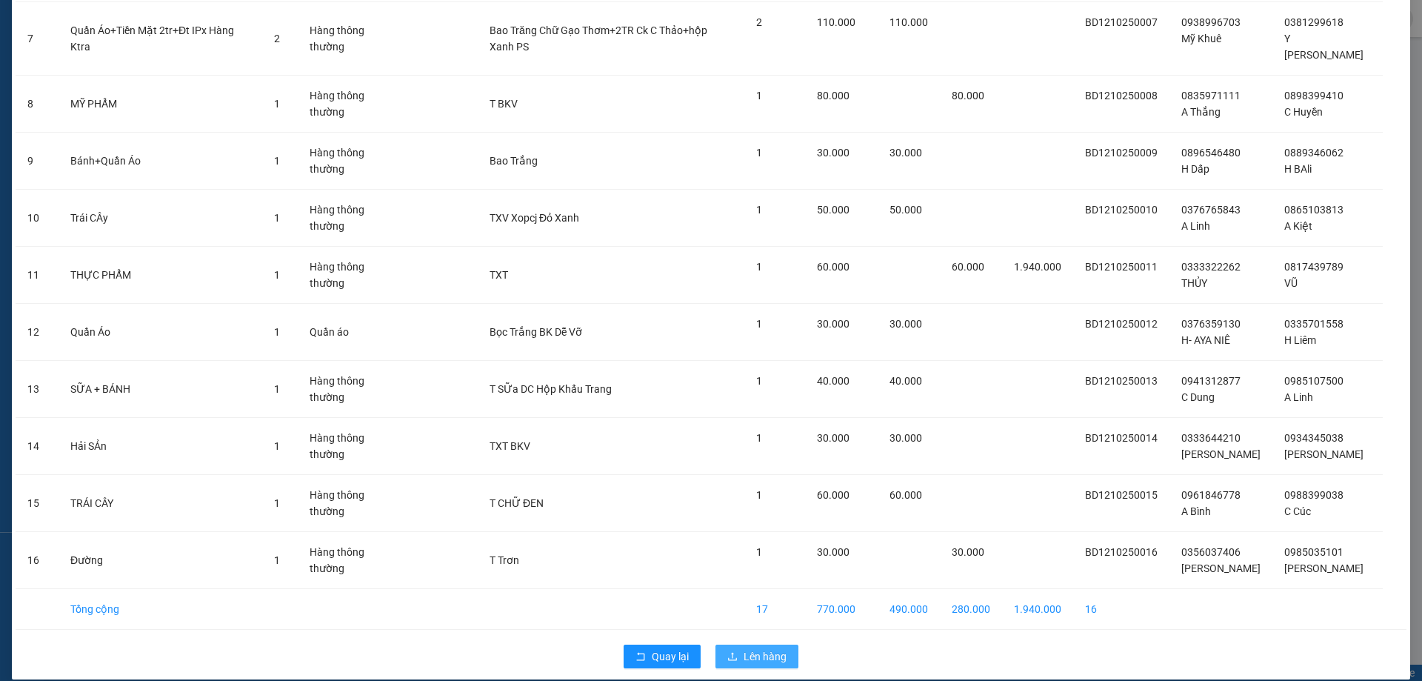
click at [762, 648] on span "Lên hàng" at bounding box center [765, 656] width 43 height 16
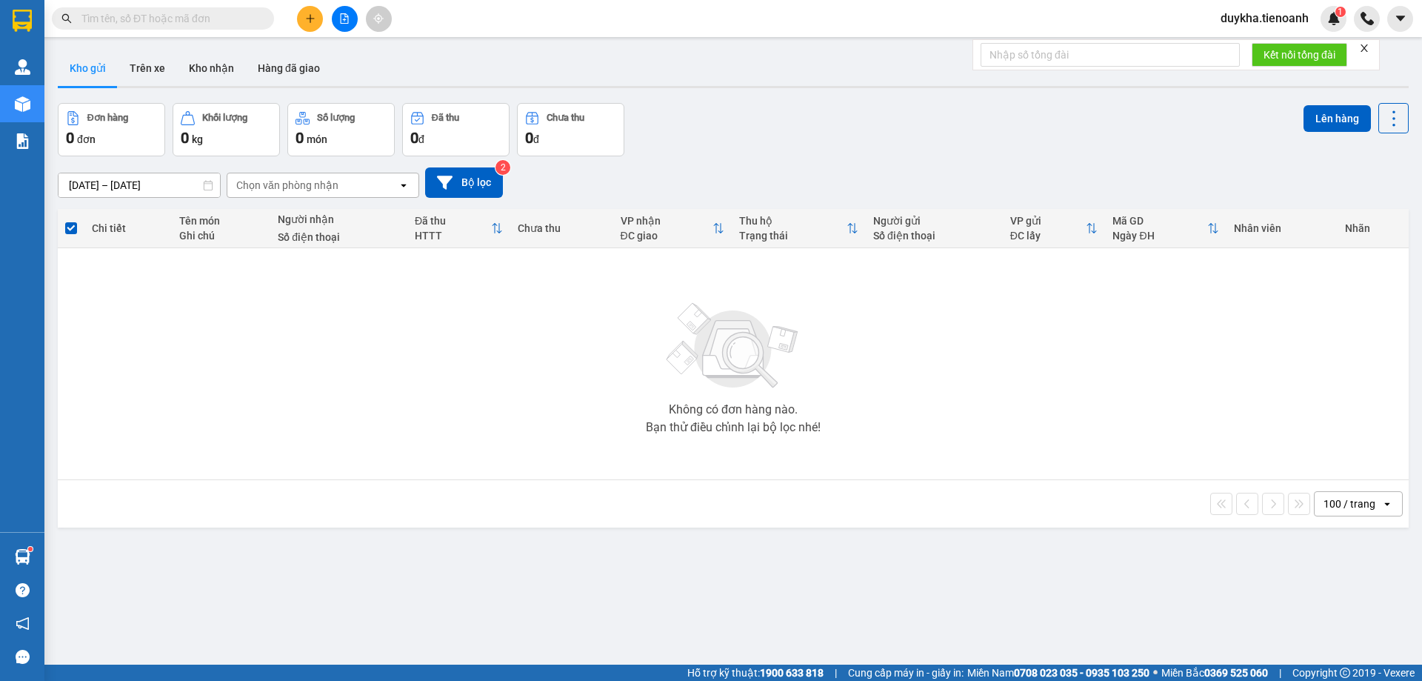
click at [1280, 9] on span "duykha.tienoanh" at bounding box center [1265, 18] width 112 height 19
click at [1246, 37] on li "Đăng xuất" at bounding box center [1263, 46] width 113 height 24
